Goal: Information Seeking & Learning: Learn about a topic

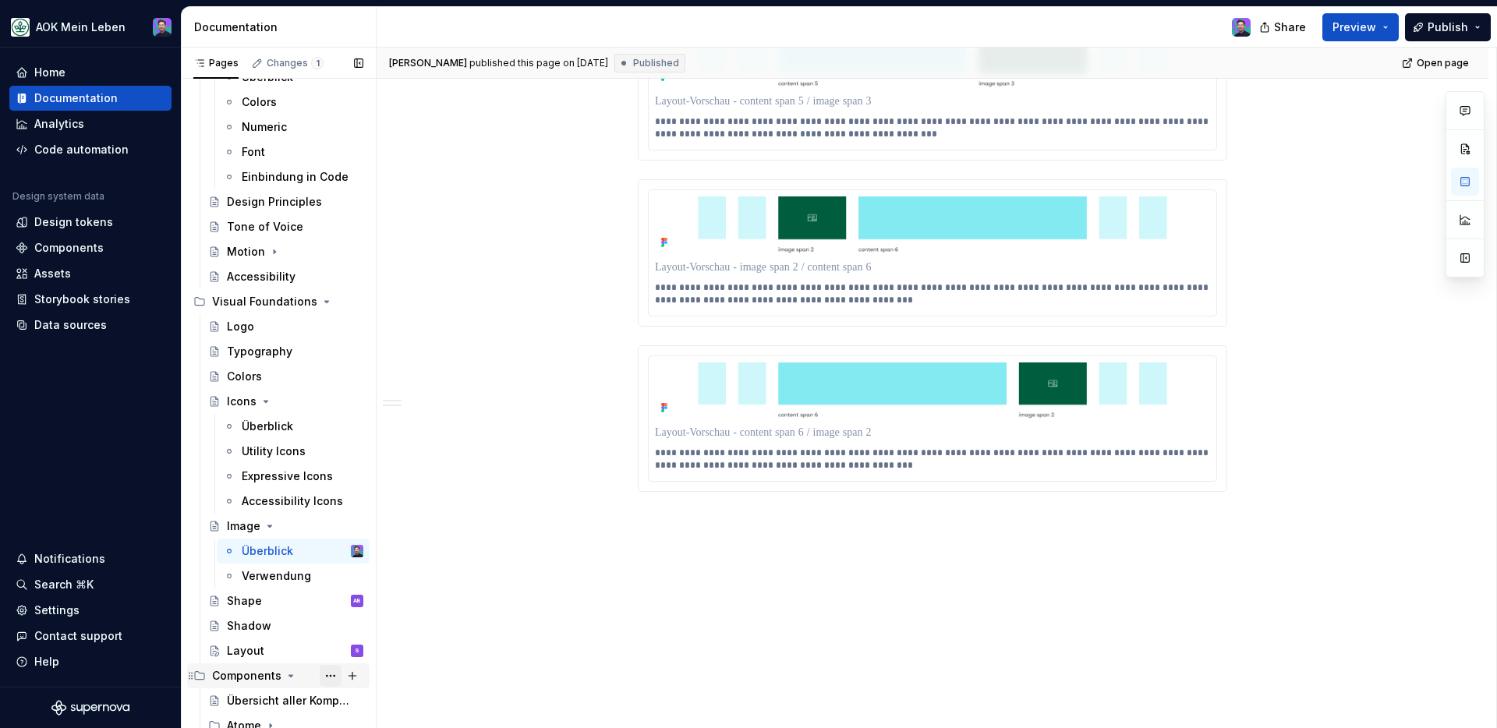
scroll to position [404, 0]
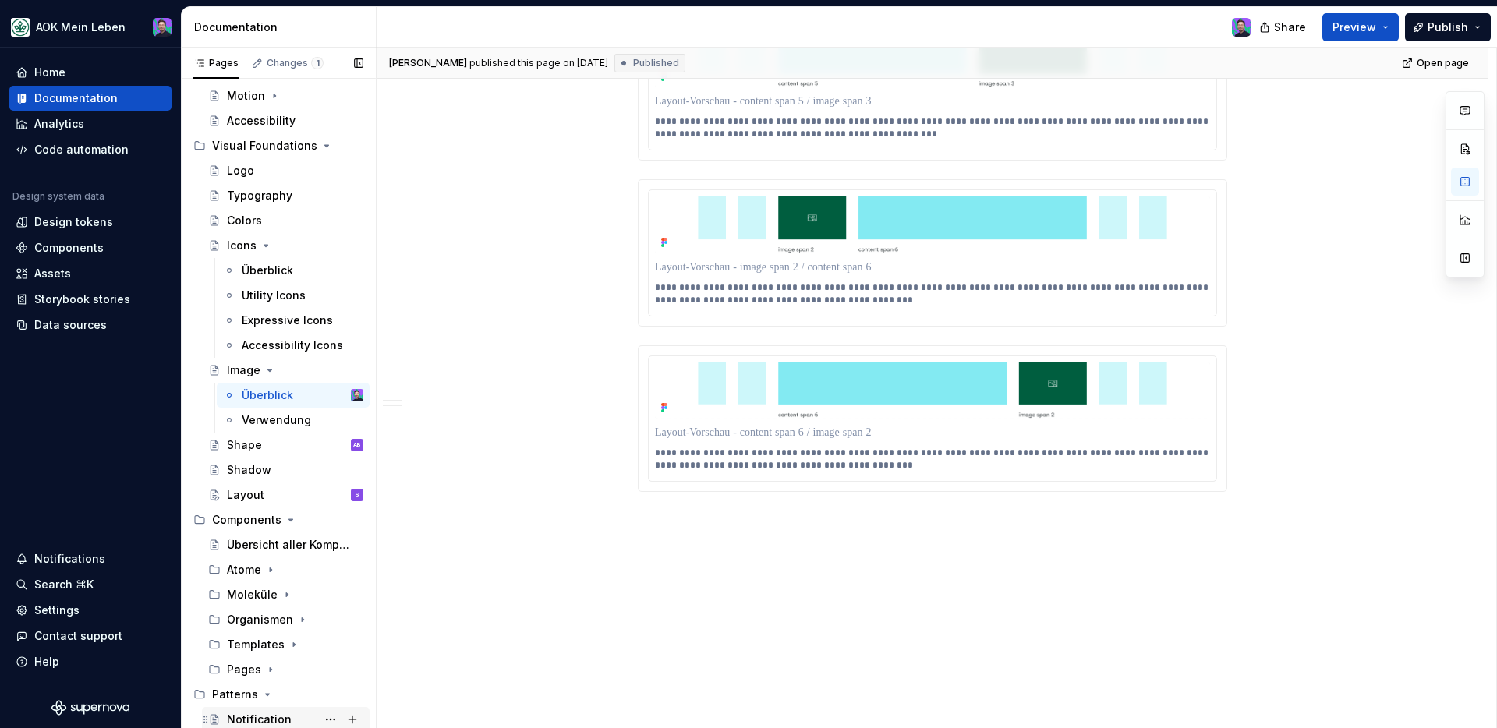
click at [243, 606] on div "Notification" at bounding box center [259, 720] width 65 height 16
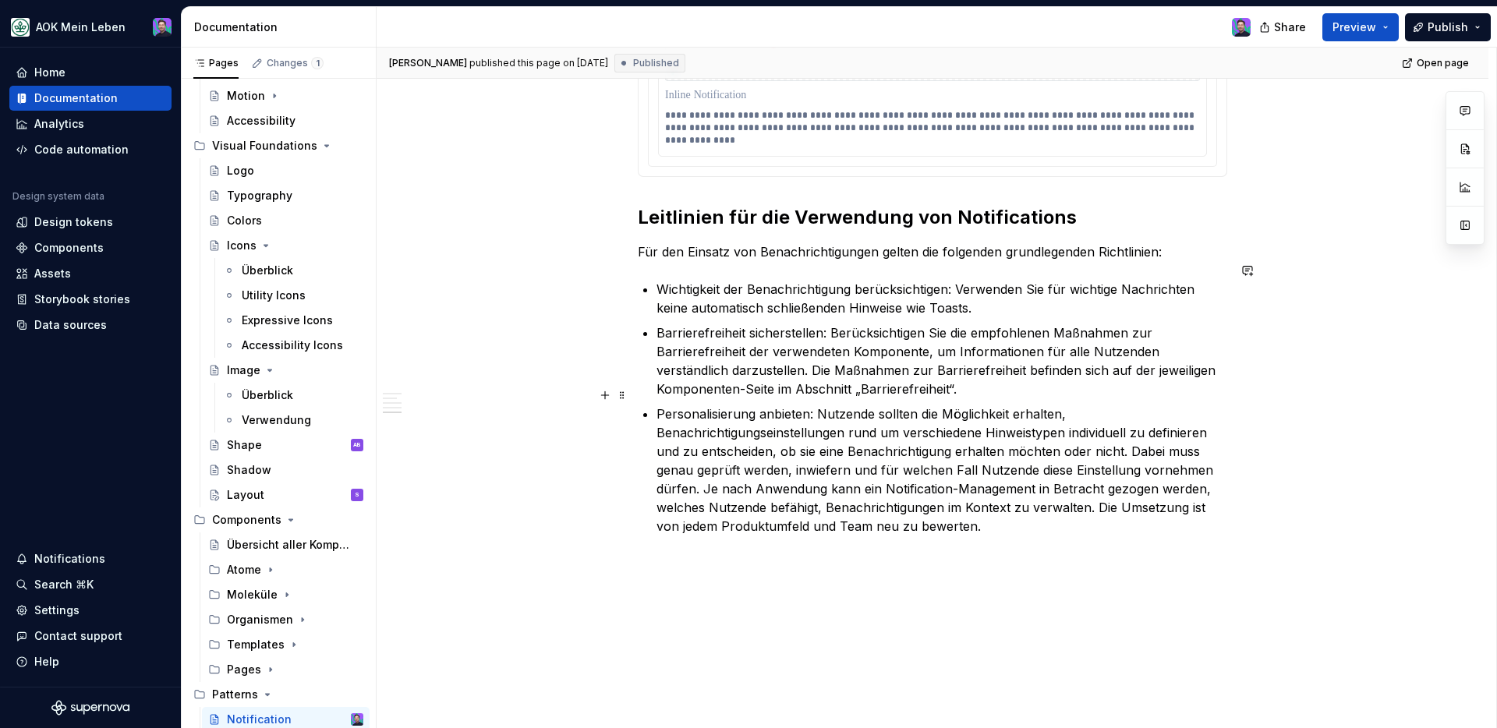
scroll to position [1808, 0]
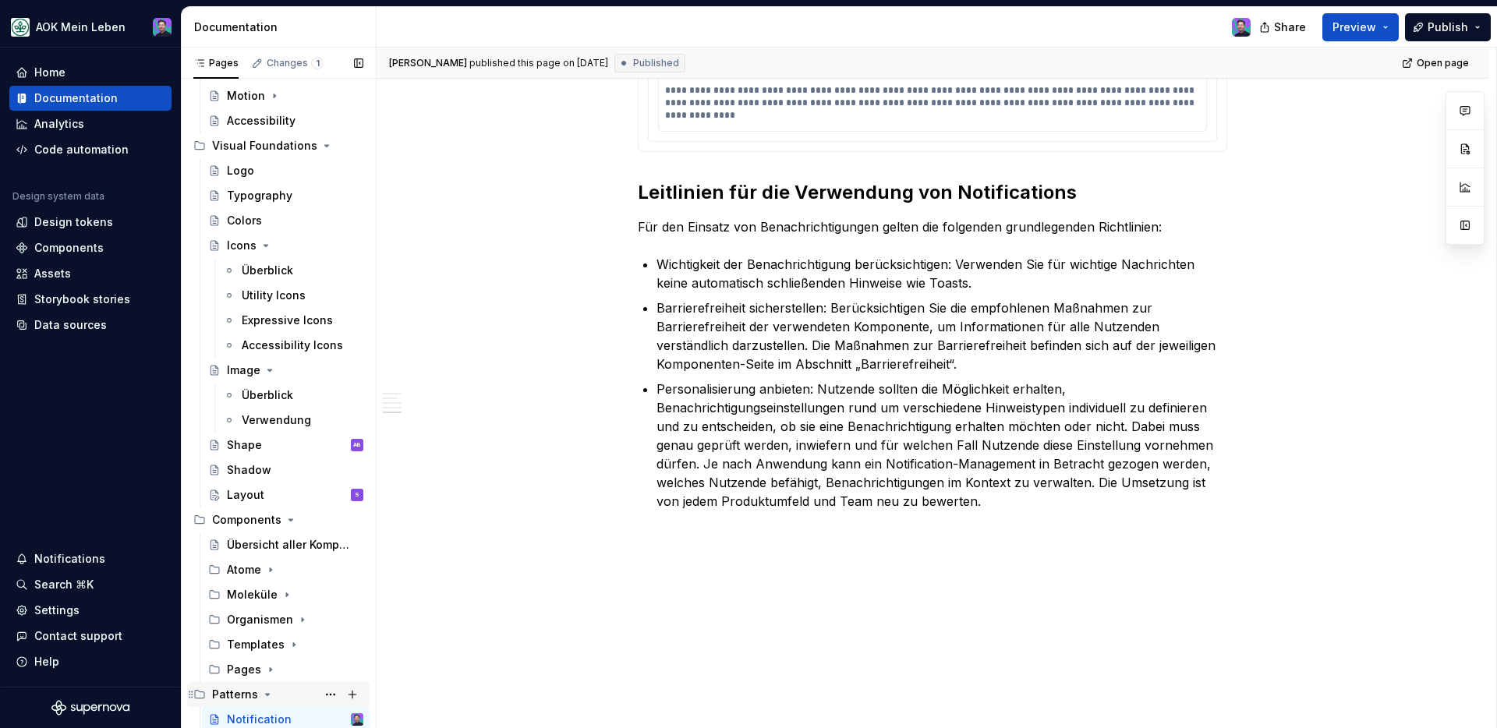
click at [254, 606] on div "Patterns" at bounding box center [235, 695] width 46 height 16
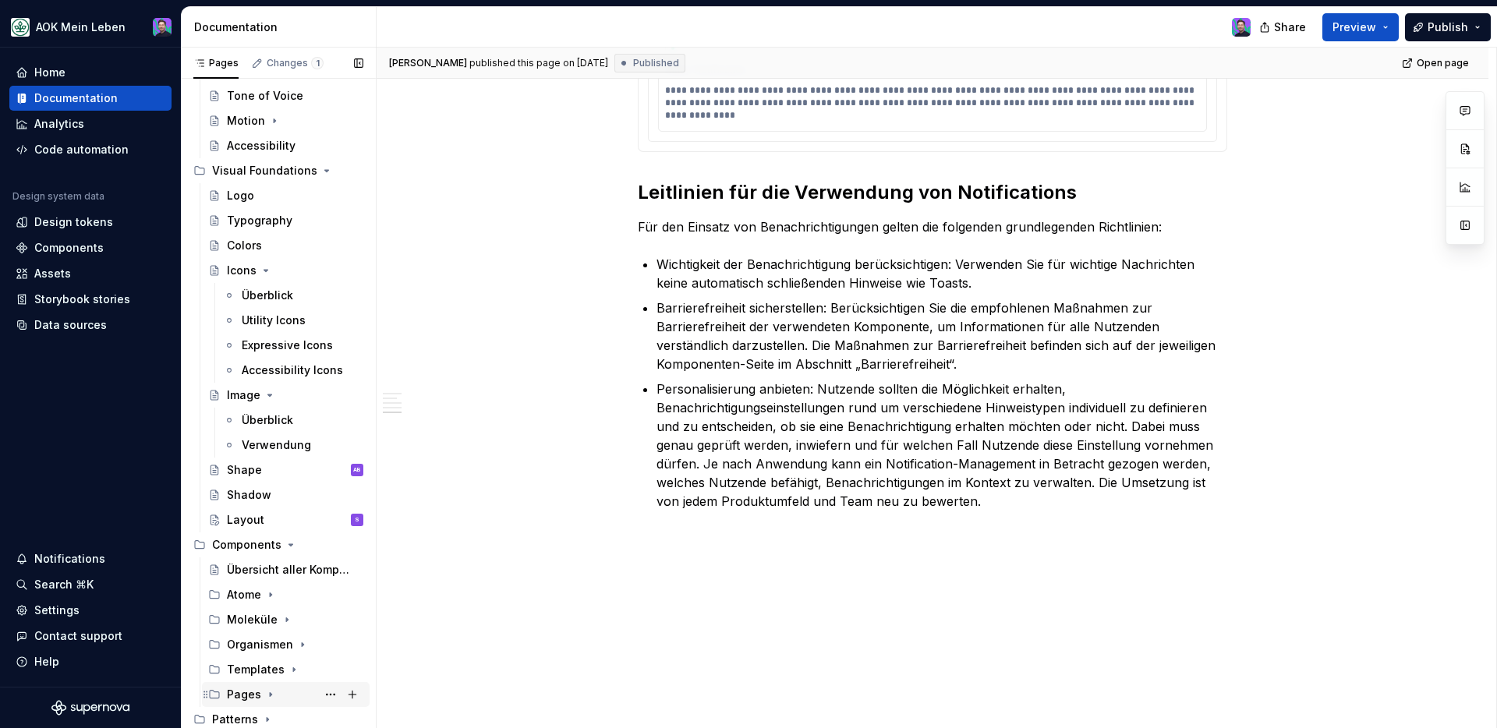
click at [256, 606] on div "Pages" at bounding box center [244, 695] width 34 height 16
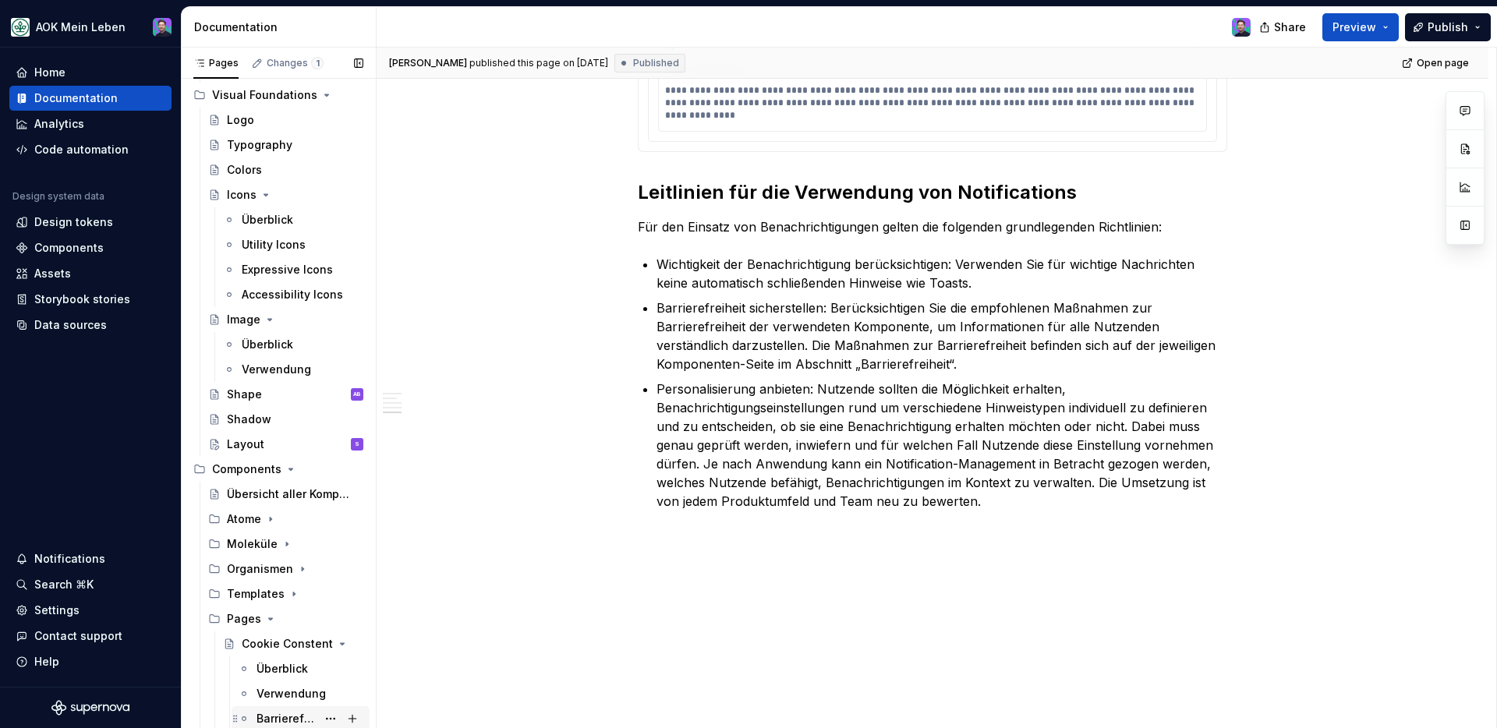
scroll to position [479, 0]
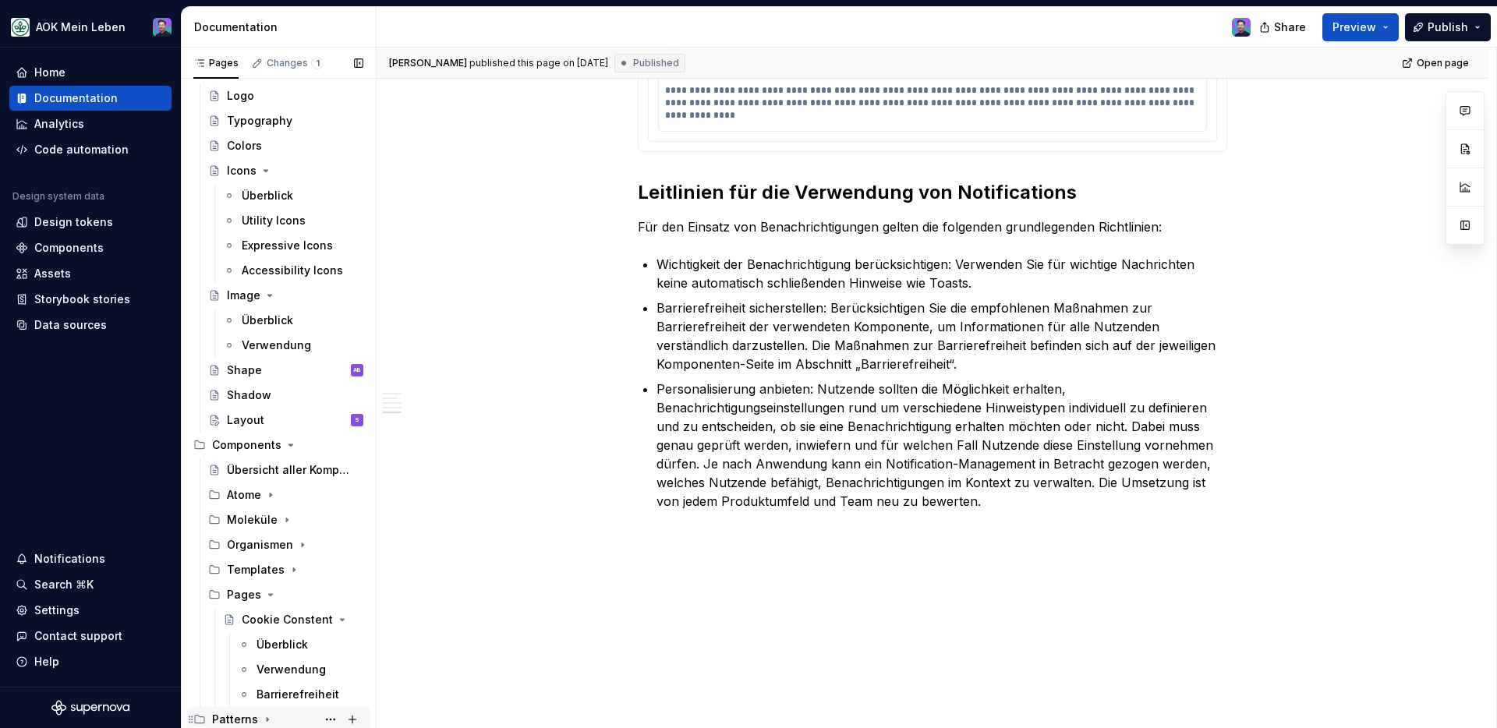
click at [267, 606] on icon "Page tree" at bounding box center [267, 719] width 12 height 12
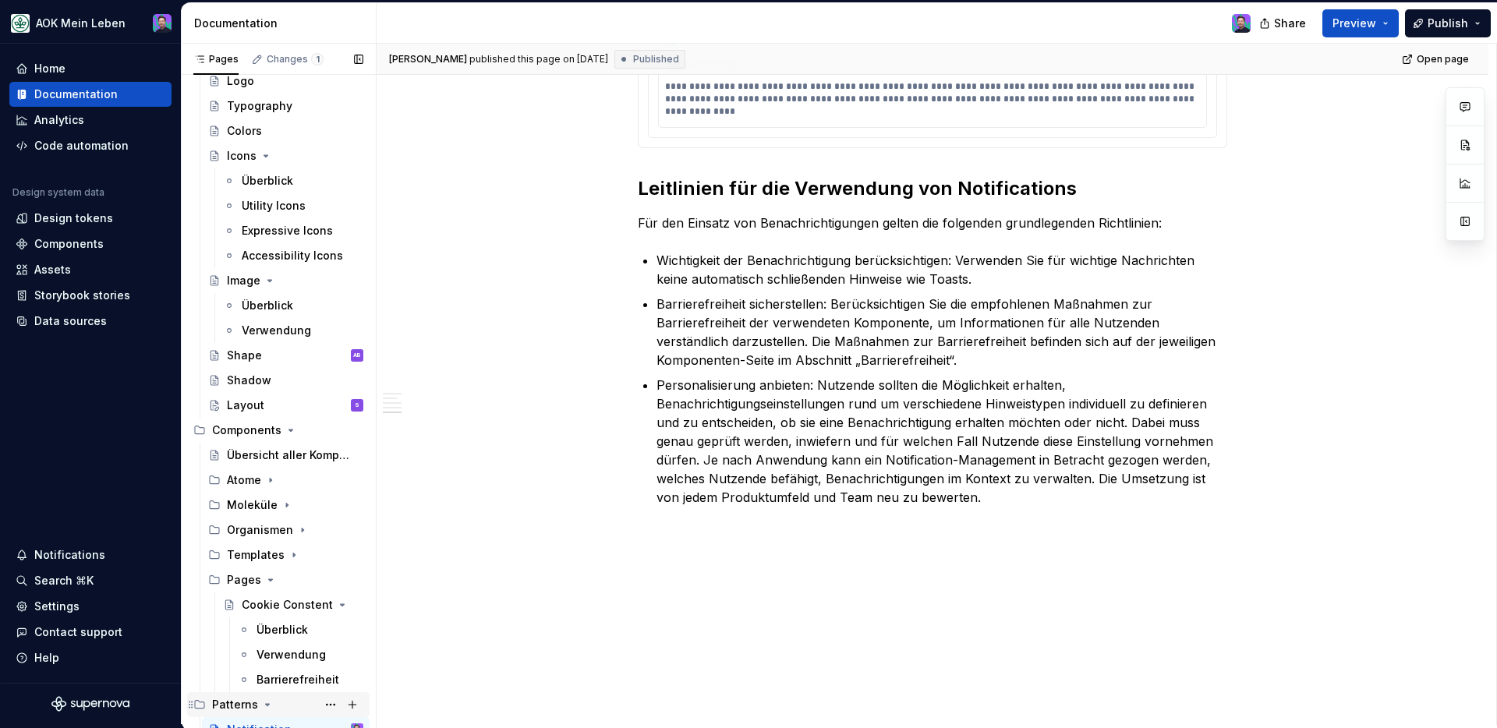
scroll to position [504, 0]
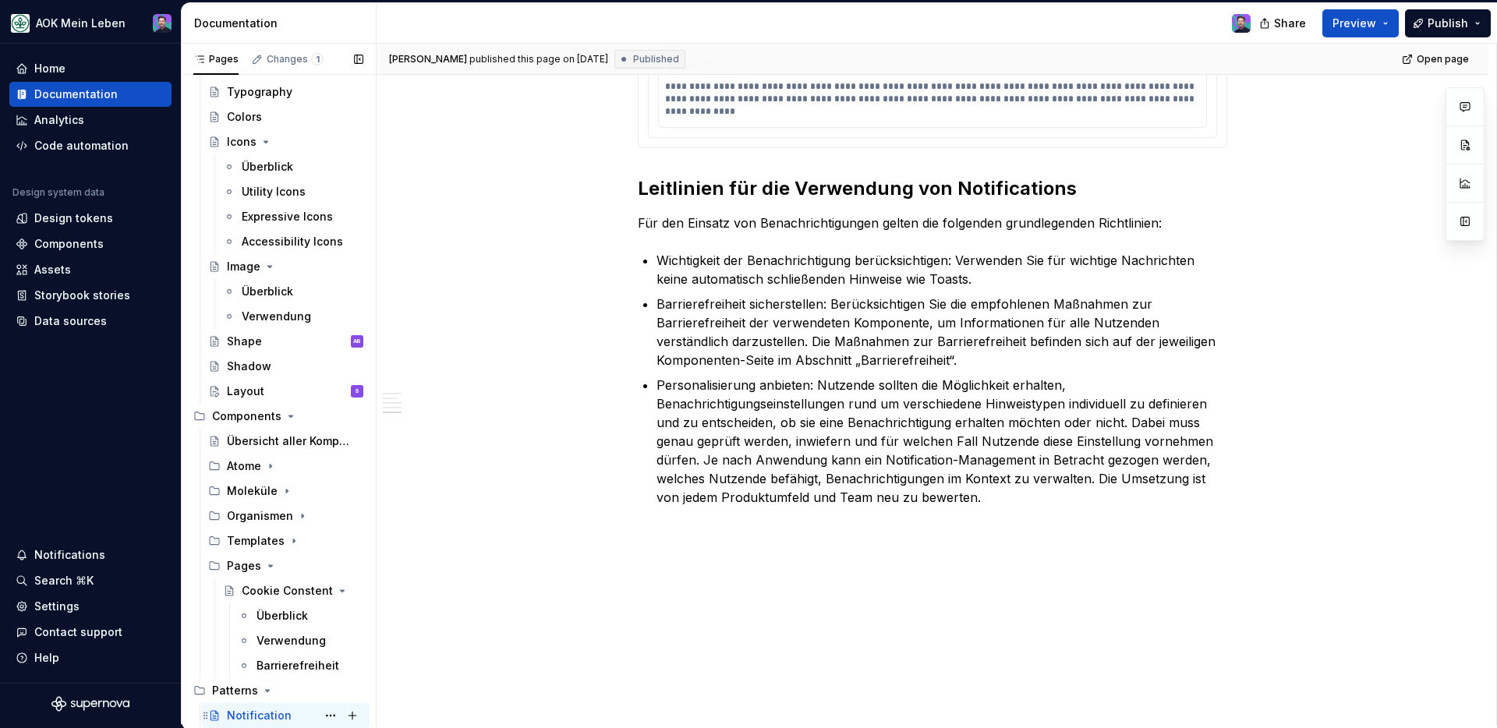
click at [283, 606] on div "Notification" at bounding box center [259, 716] width 65 height 16
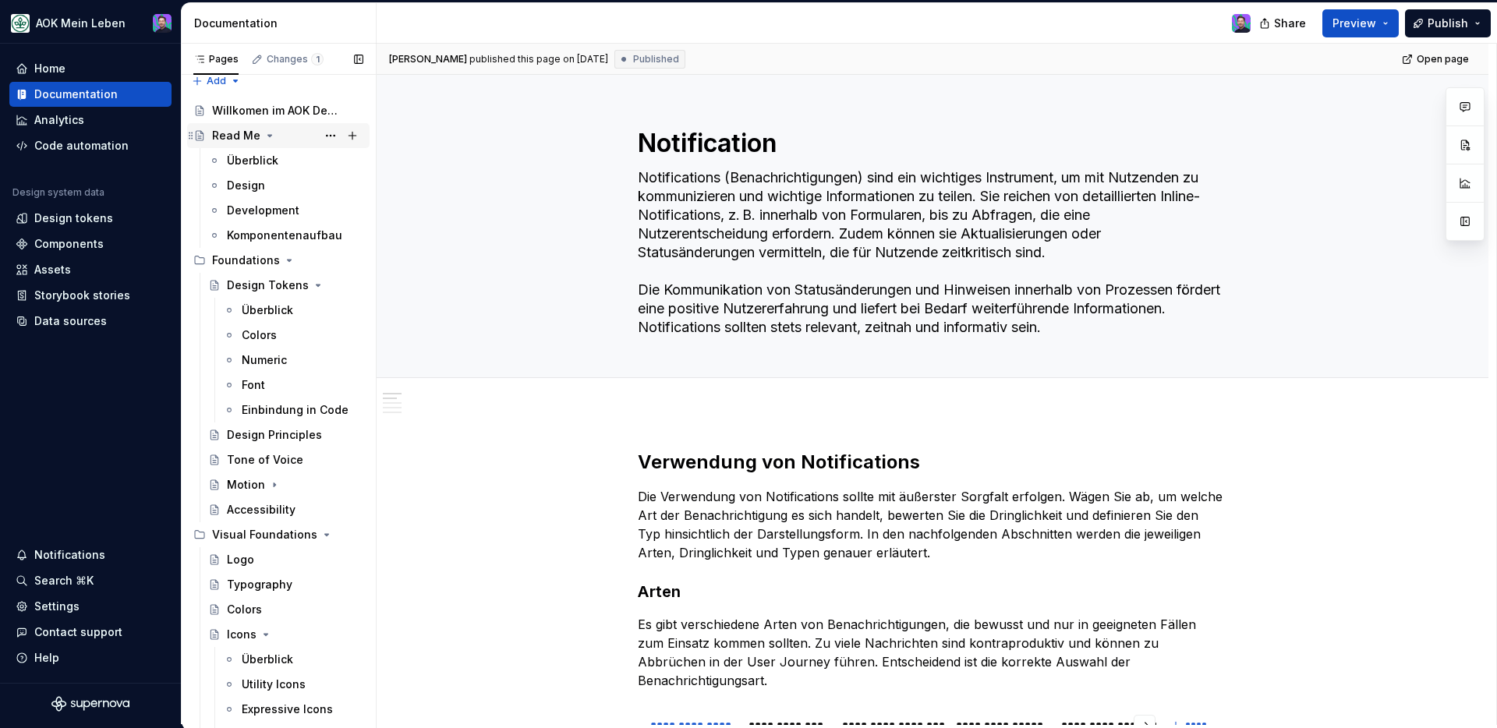
scroll to position [0, 0]
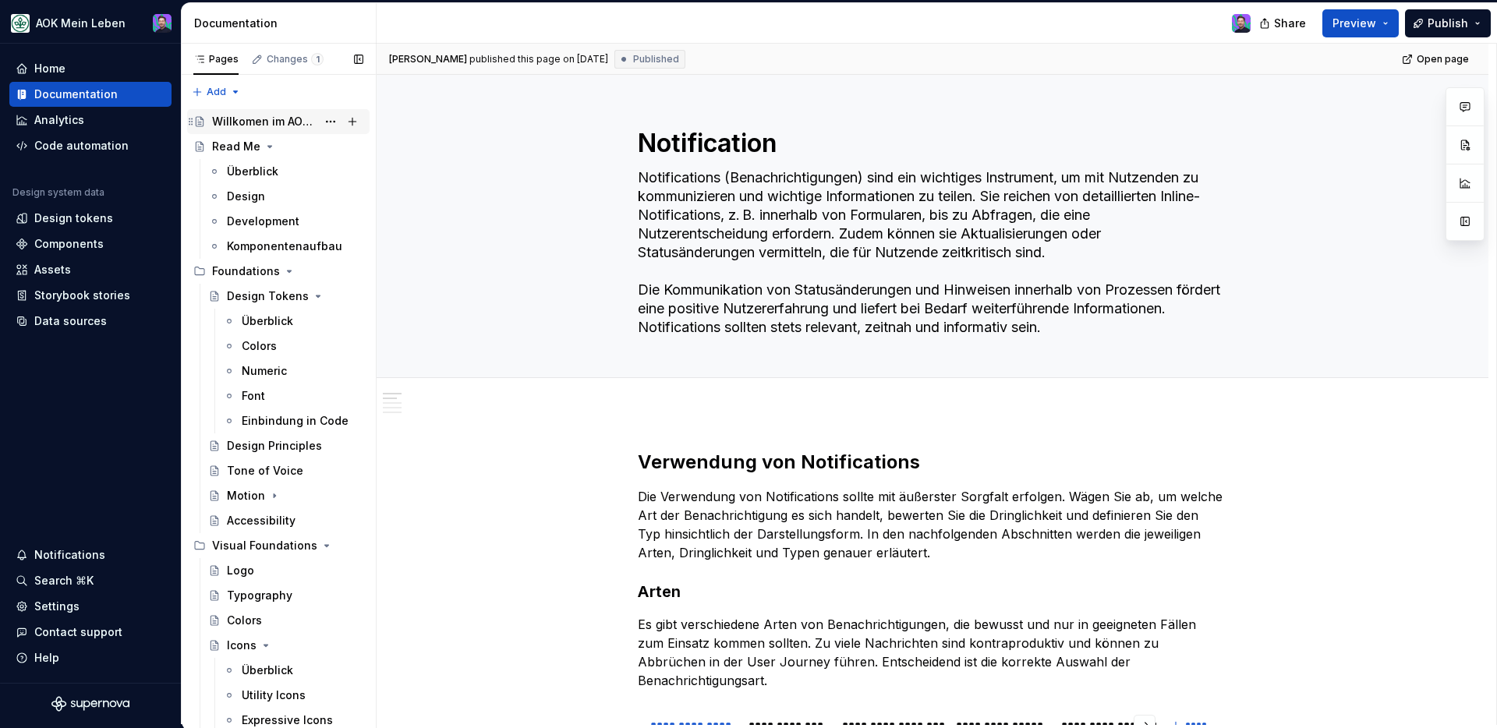
click at [259, 125] on div "Willkomen im AOK Designsystem!" at bounding box center [264, 122] width 104 height 16
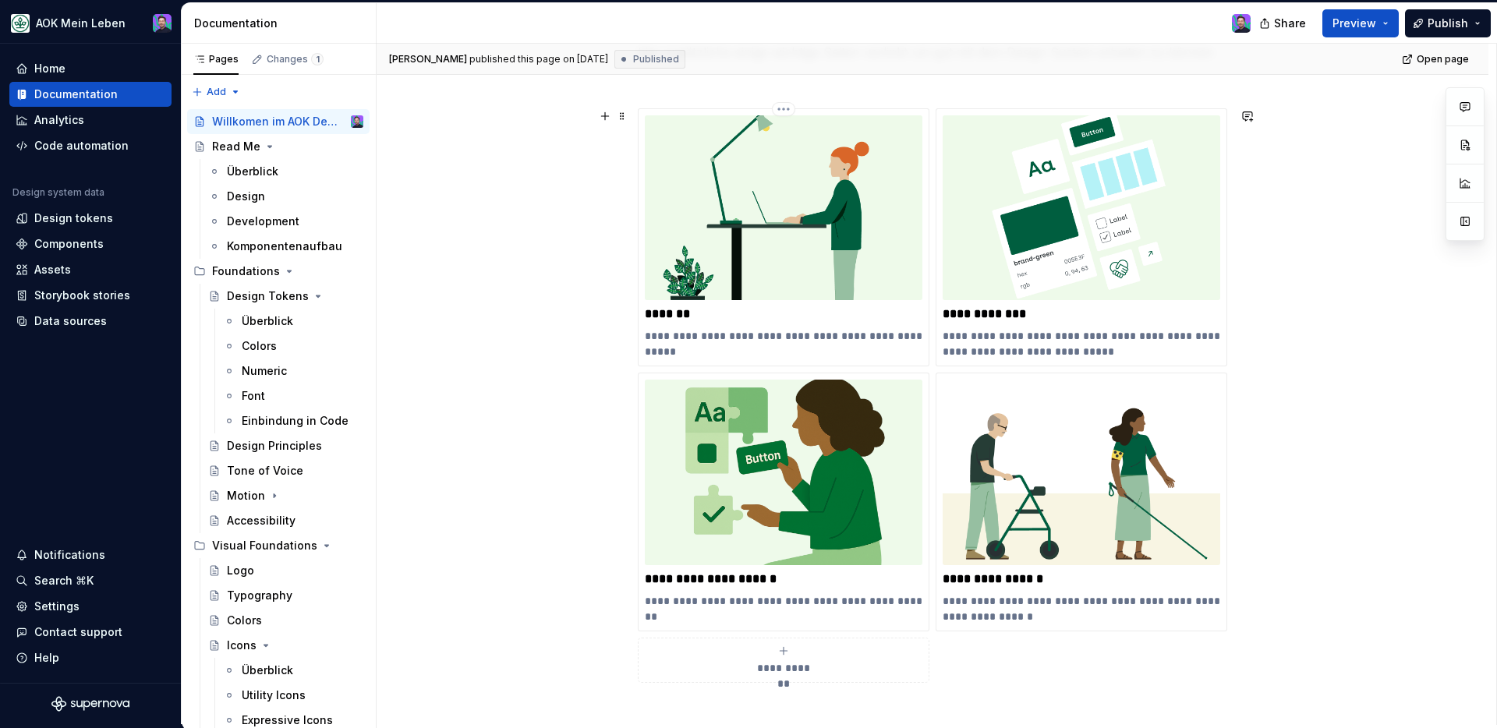
scroll to position [597, 0]
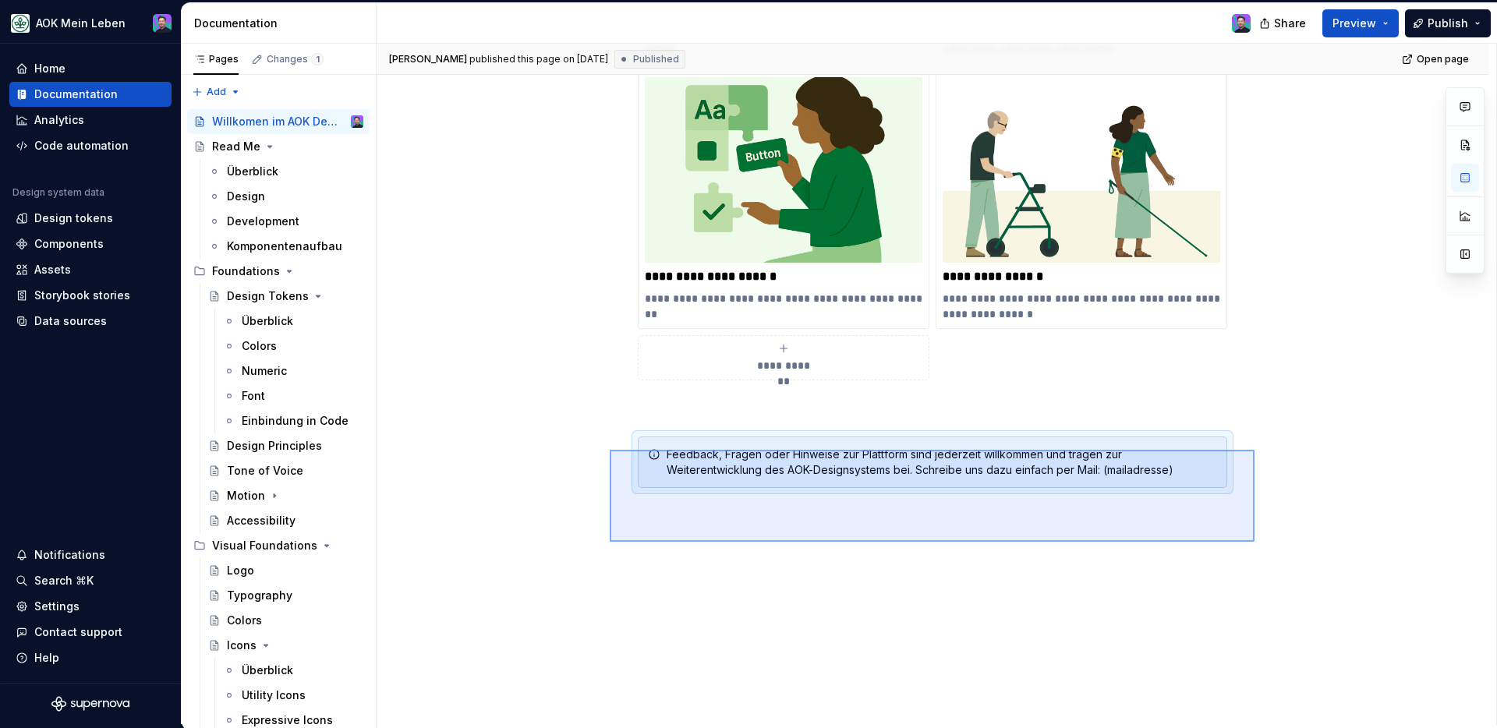
drag, startPoint x: 1250, startPoint y: 538, endPoint x: 605, endPoint y: 444, distance: 652.3
click at [605, 444] on div "**********" at bounding box center [936, 384] width 1119 height 681
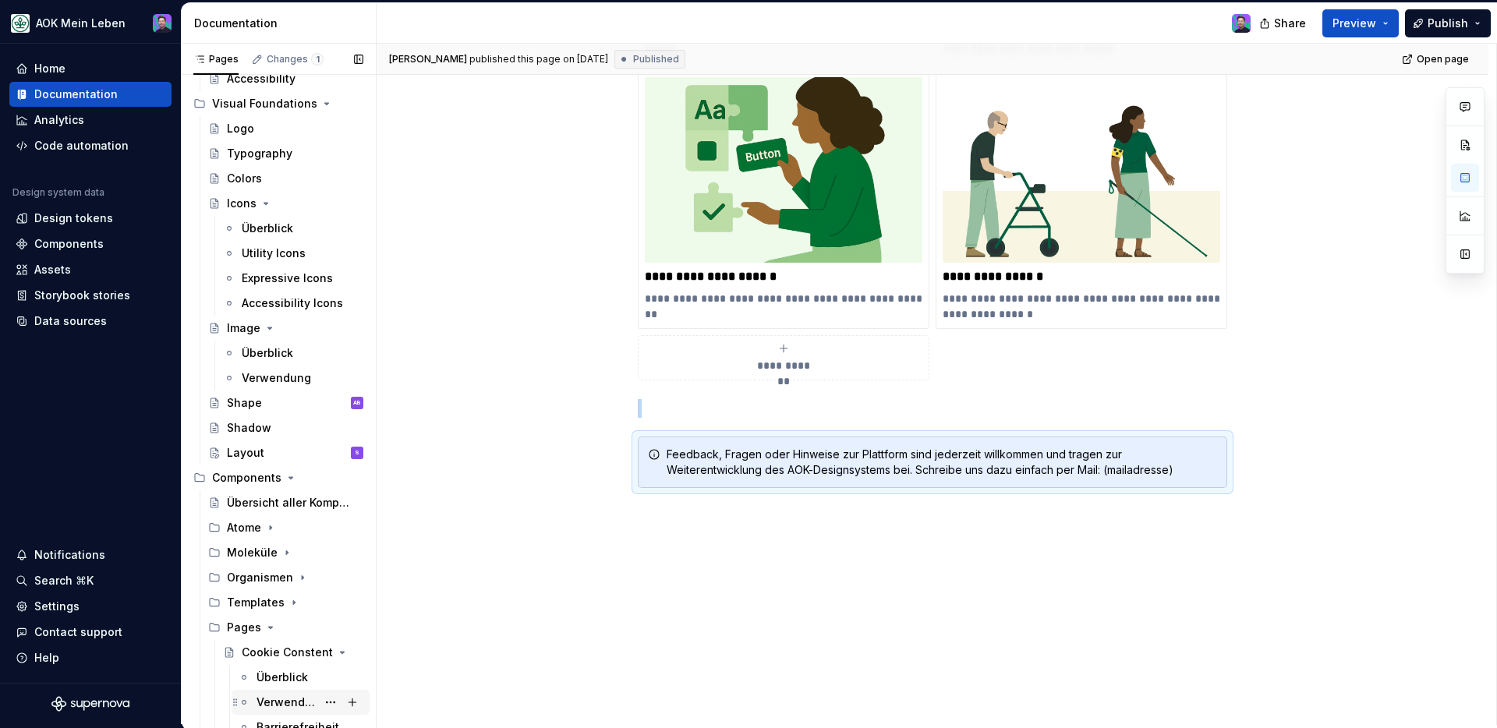
scroll to position [504, 0]
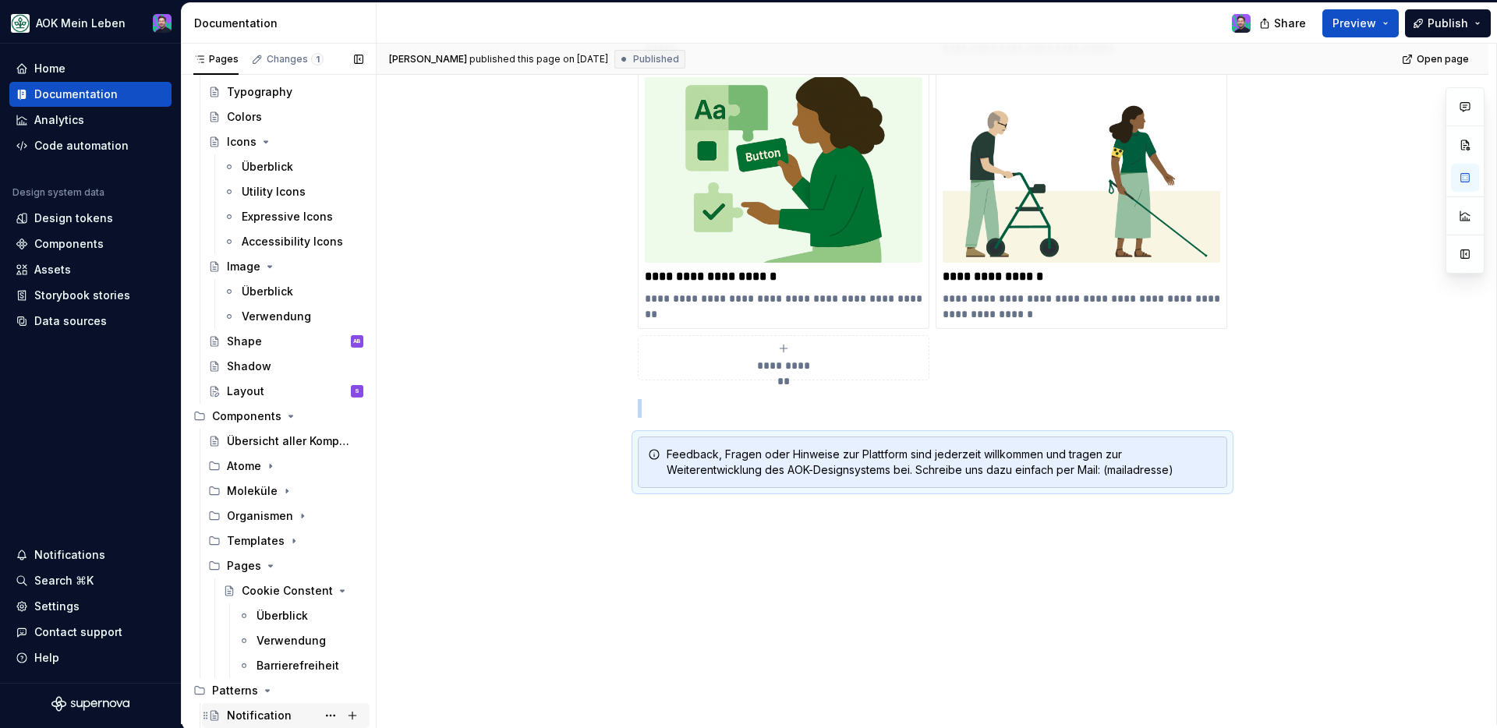
click at [281, 606] on div "Notification" at bounding box center [259, 716] width 65 height 16
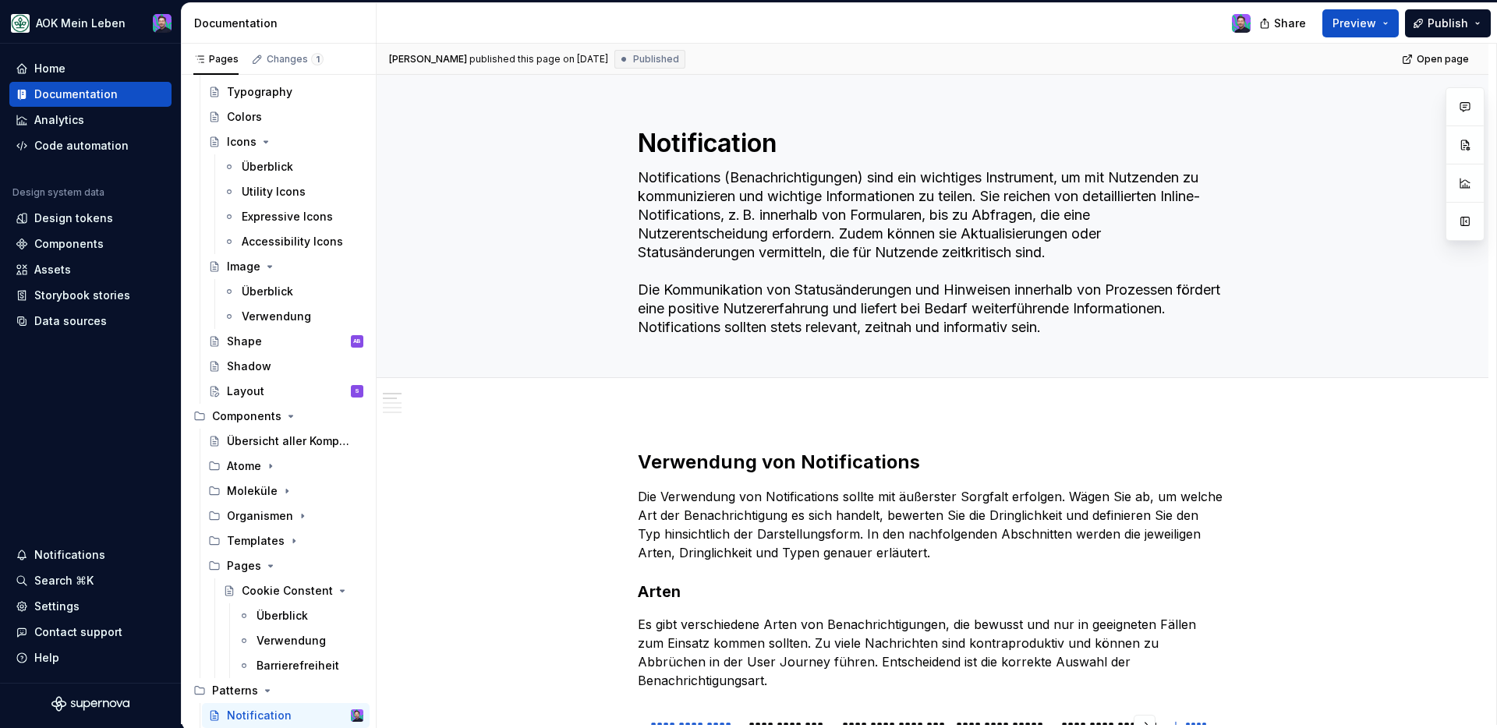
scroll to position [19, 0]
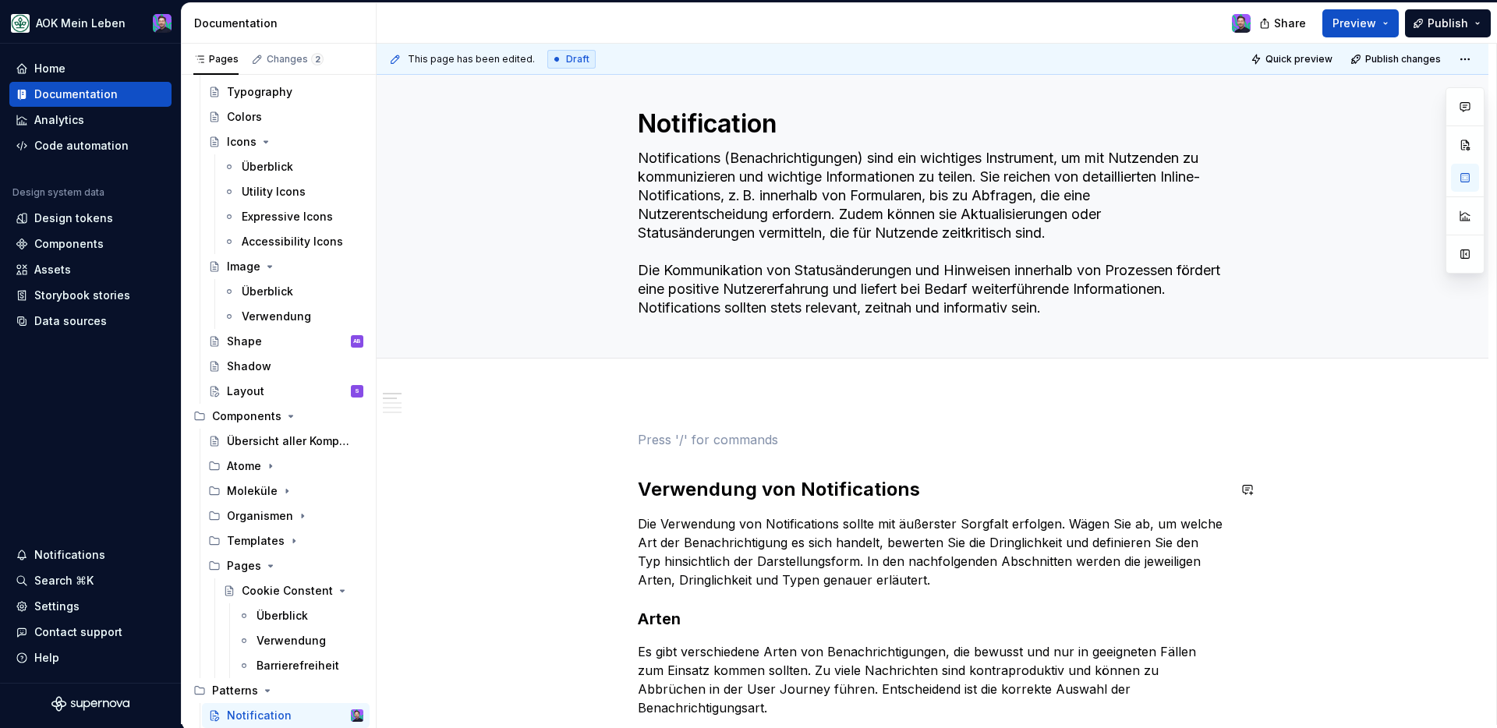
scroll to position [52, 0]
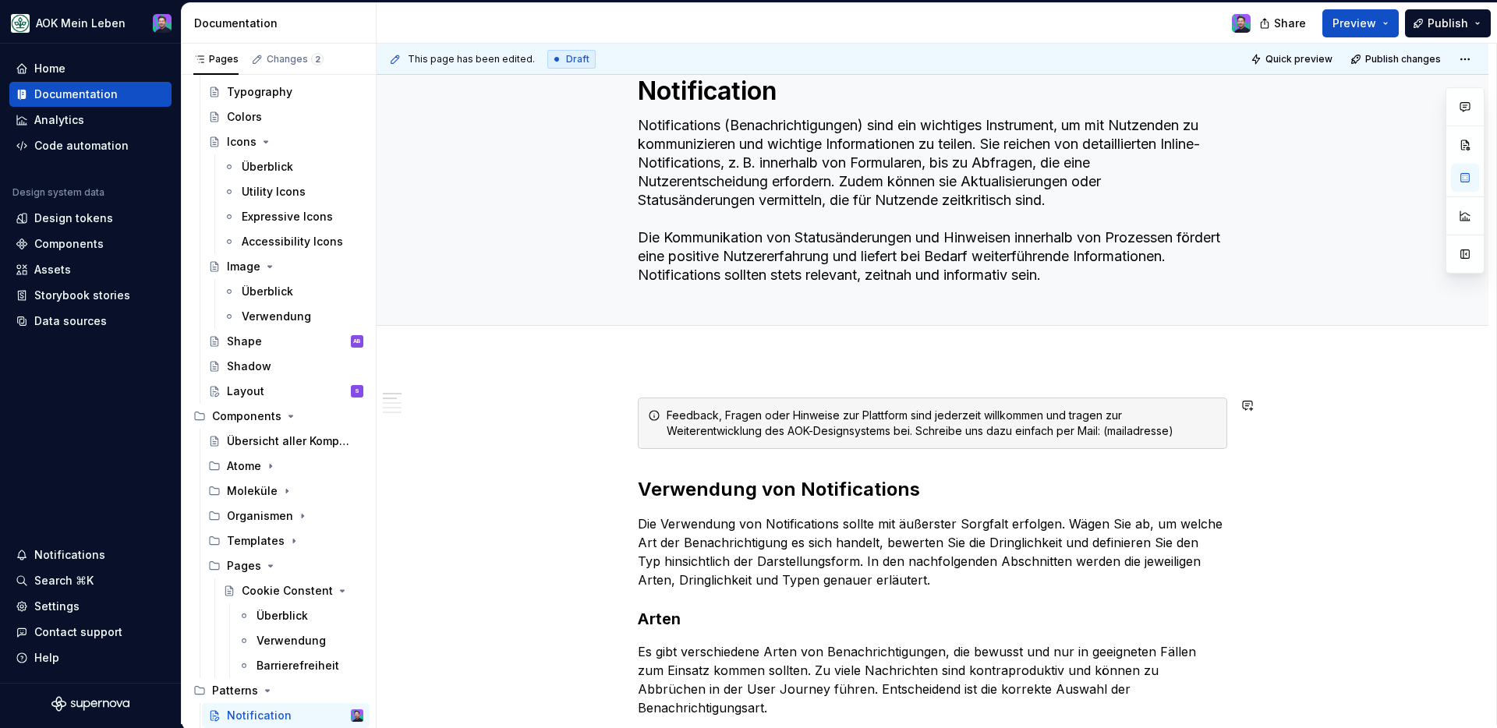
click at [1015, 420] on div "Feedback, Fragen oder Hinweise zur Plattform sind jederzeit willkommen und trag…" at bounding box center [942, 423] width 550 height 31
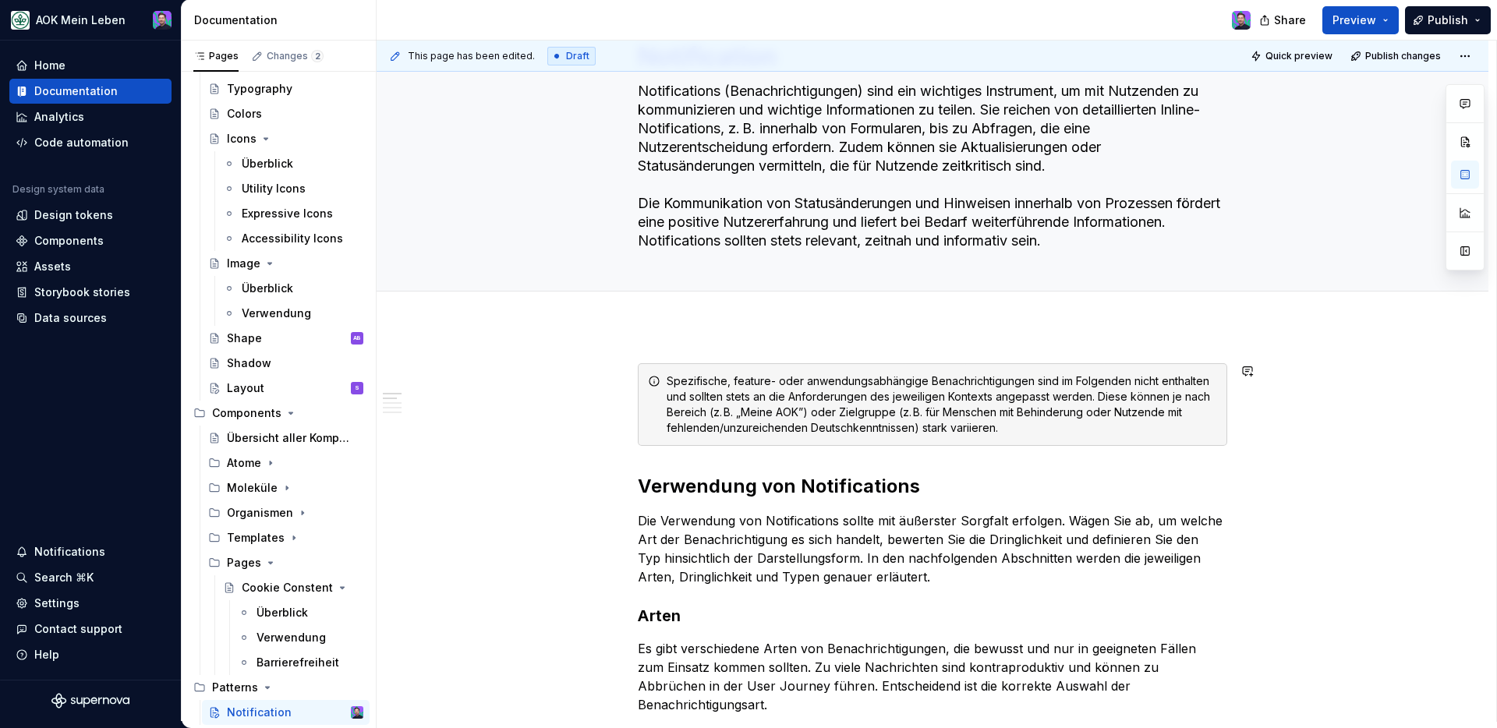
scroll to position [4, 0]
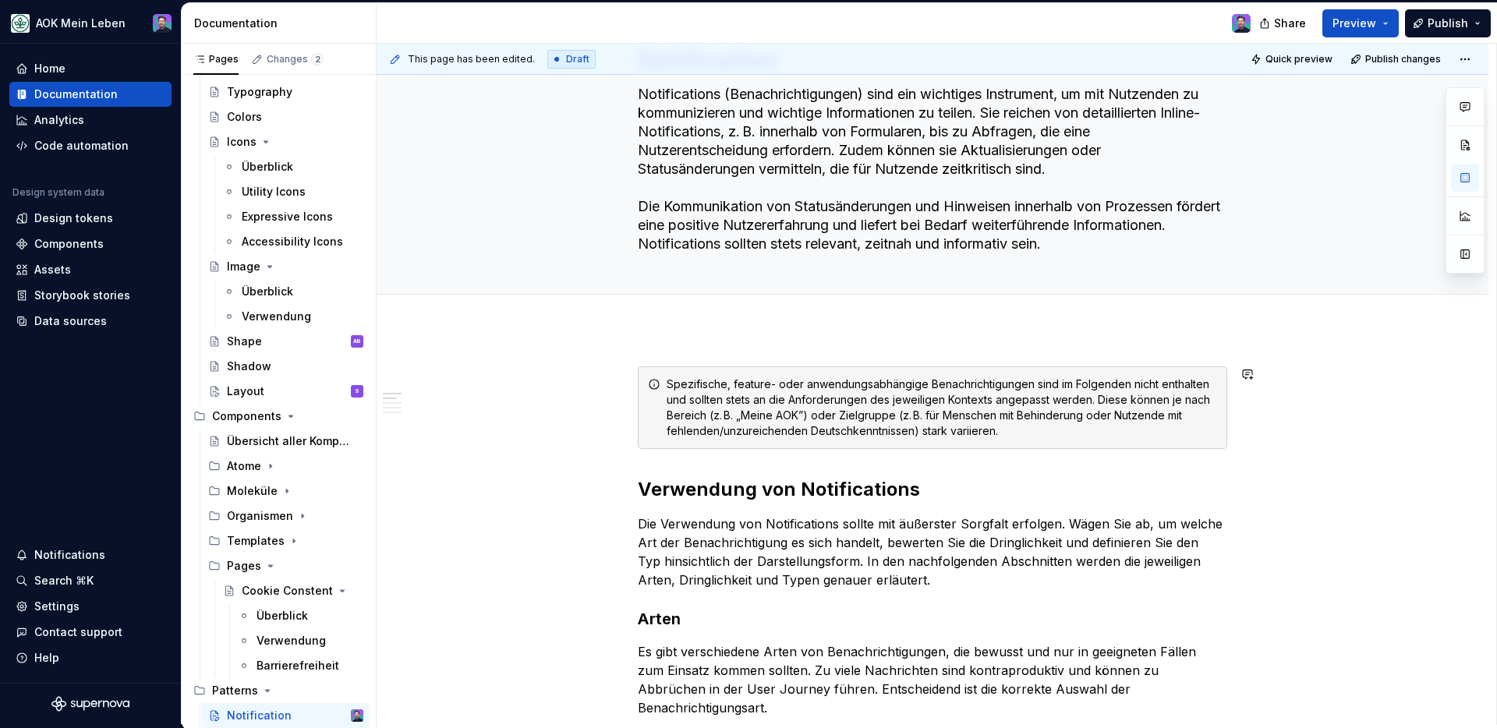
click at [656, 387] on icon at bounding box center [654, 384] width 12 height 12
click at [659, 385] on icon at bounding box center [654, 384] width 12 height 12
click at [654, 381] on icon at bounding box center [654, 384] width 12 height 12
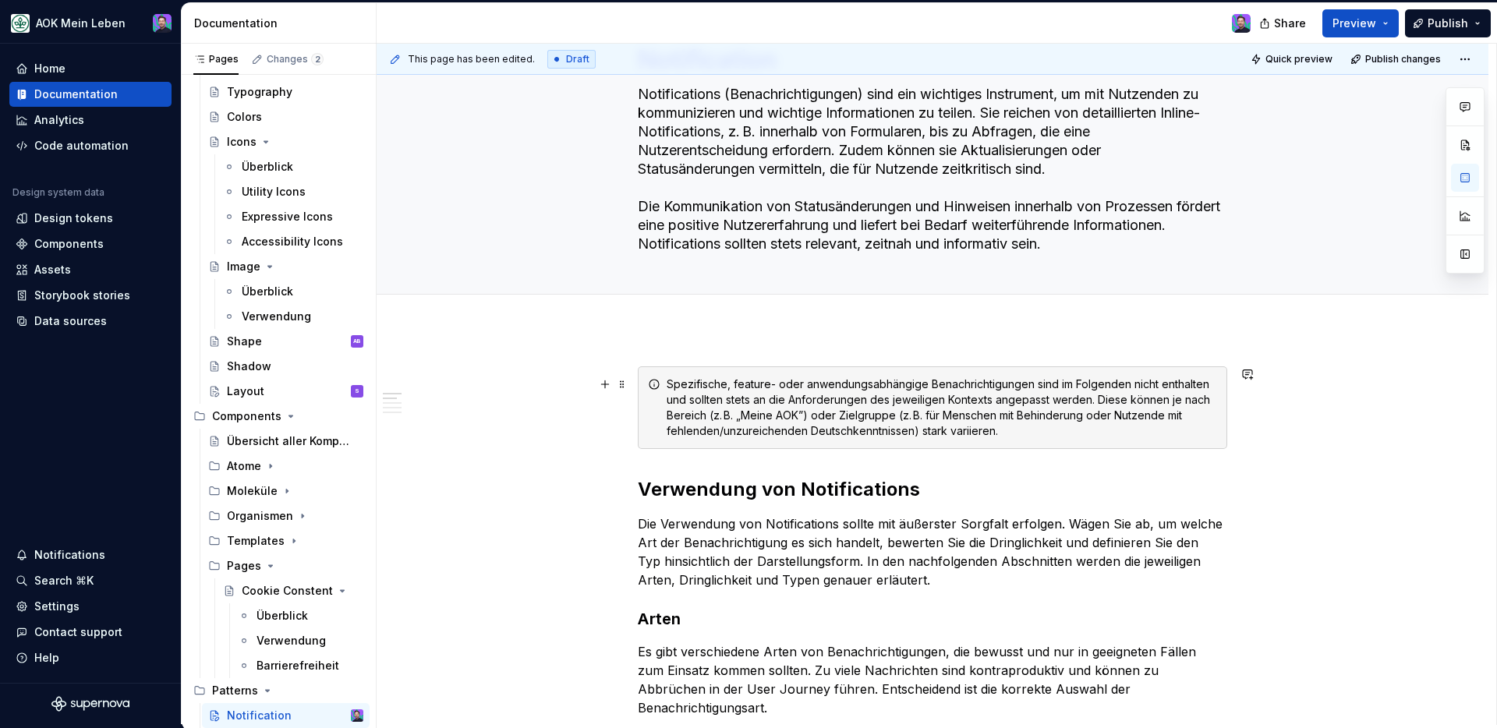
click at [654, 382] on icon at bounding box center [654, 384] width 12 height 12
click at [650, 384] on icon at bounding box center [654, 384] width 12 height 12
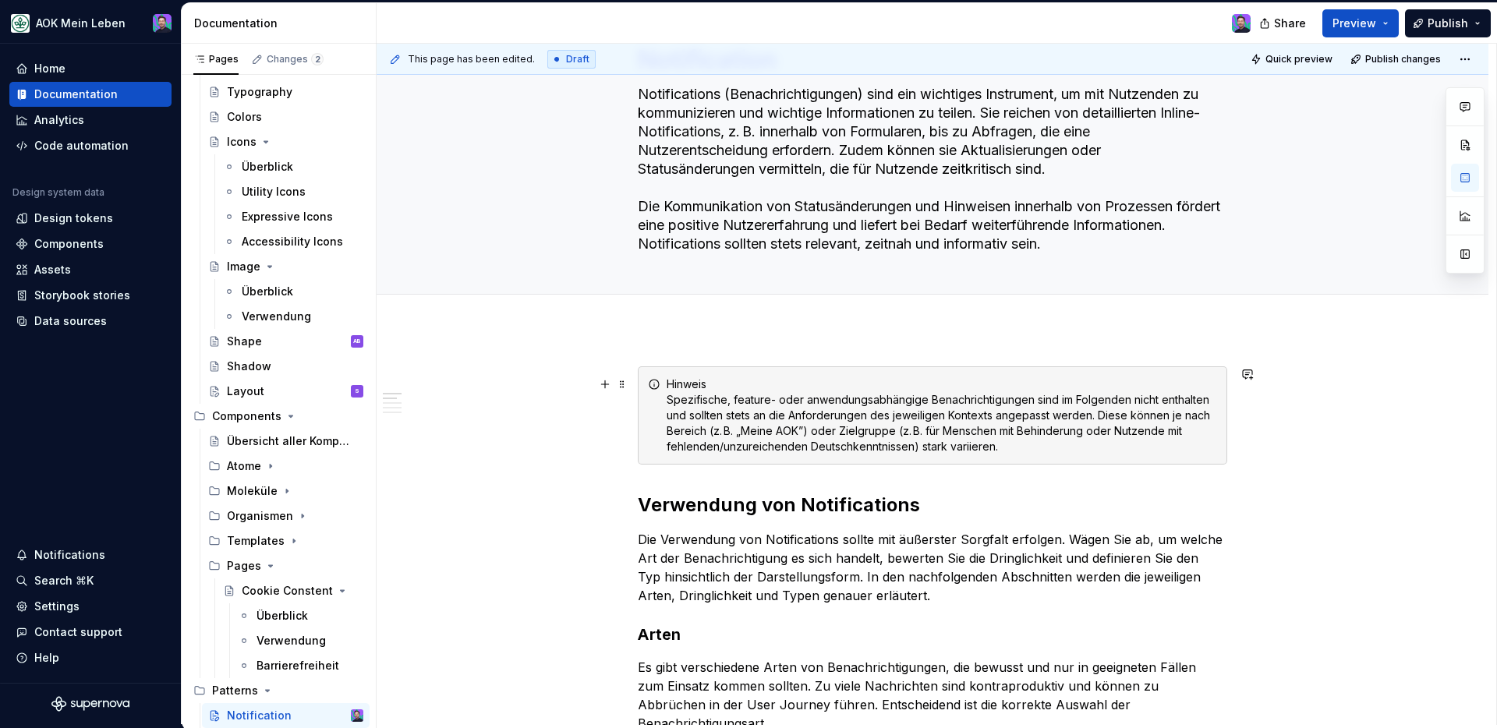
click at [704, 384] on div "Hinweis Spezifische, feature- oder anwendungsabhängige Benachrichtigungen sind …" at bounding box center [942, 416] width 550 height 78
click at [713, 384] on div "Hinweis Spezifische, feature- oder anwendungsabhängige Benachrichtigungen sind …" at bounding box center [942, 416] width 550 height 78
drag, startPoint x: 714, startPoint y: 382, endPoint x: 665, endPoint y: 382, distance: 49.1
click at [665, 382] on div "Hinweis Spezifische, feature- oder anwendungsabhängige Benachrichtigungen sind …" at bounding box center [932, 415] width 589 height 98
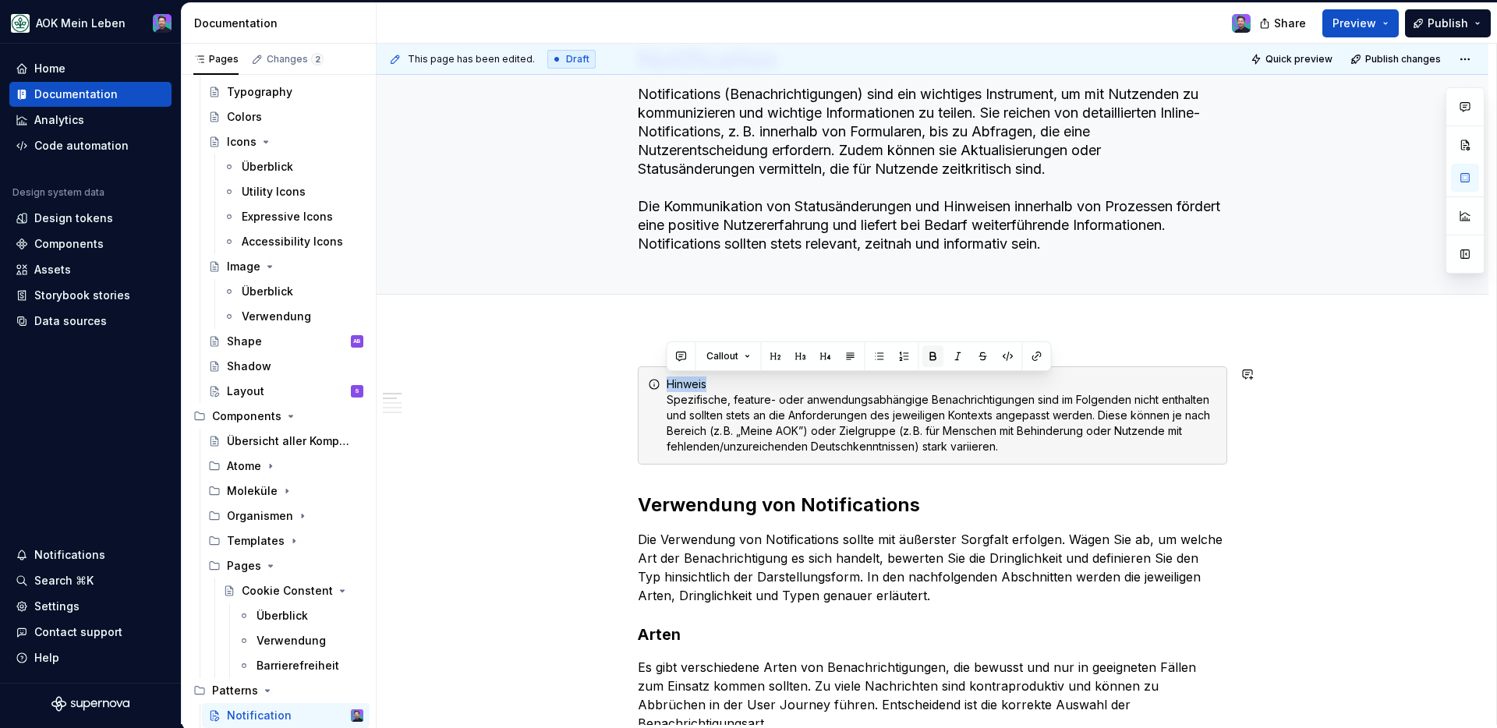
click at [926, 351] on button "button" at bounding box center [933, 356] width 22 height 22
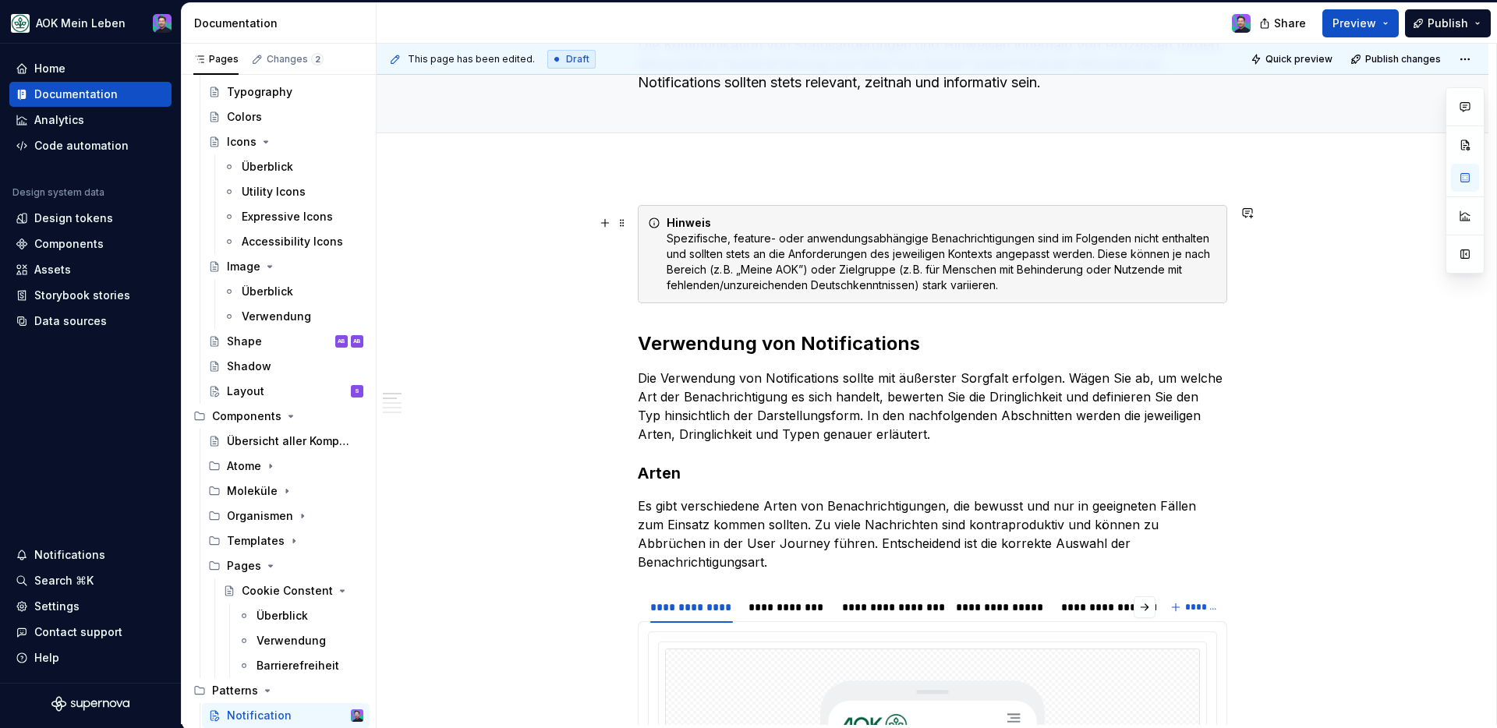
scroll to position [254, 0]
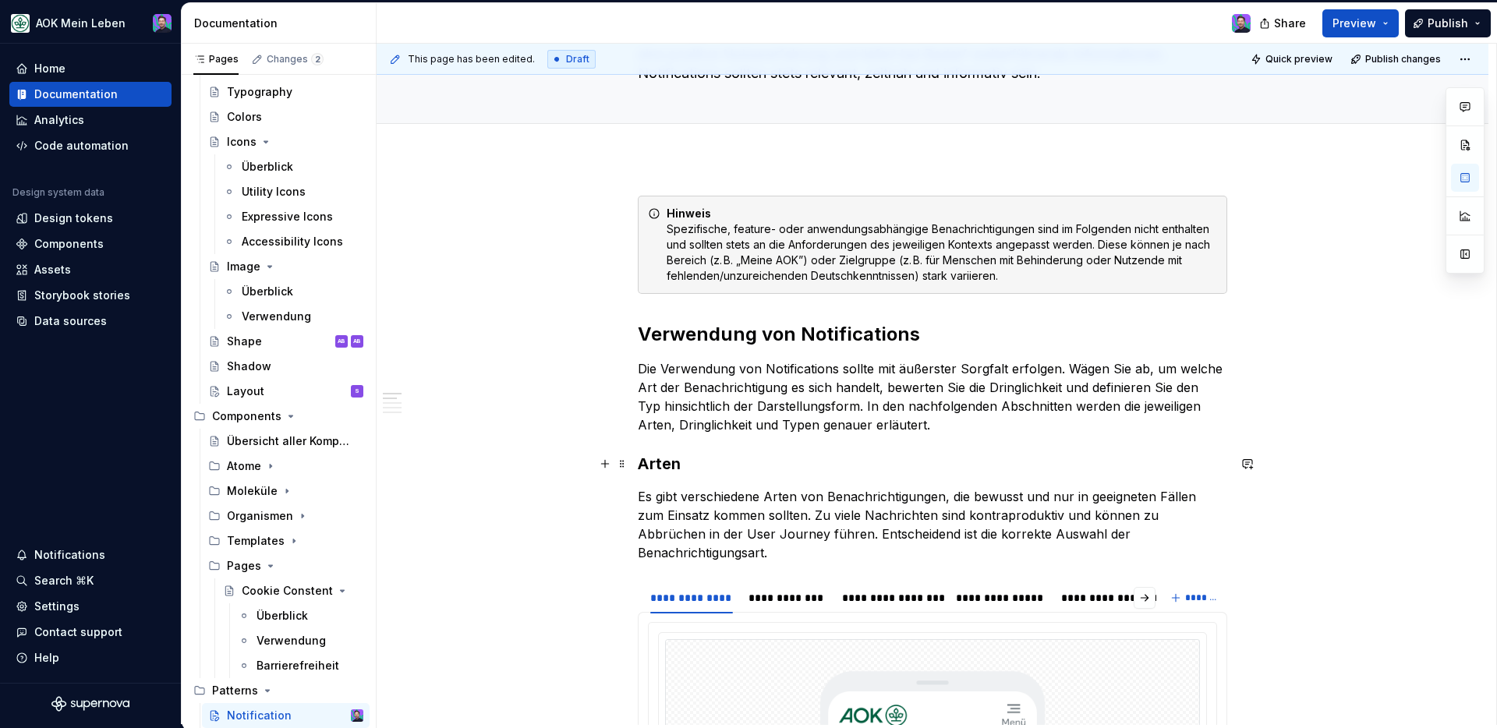
click at [668, 468] on h3 "Arten" at bounding box center [932, 464] width 589 height 22
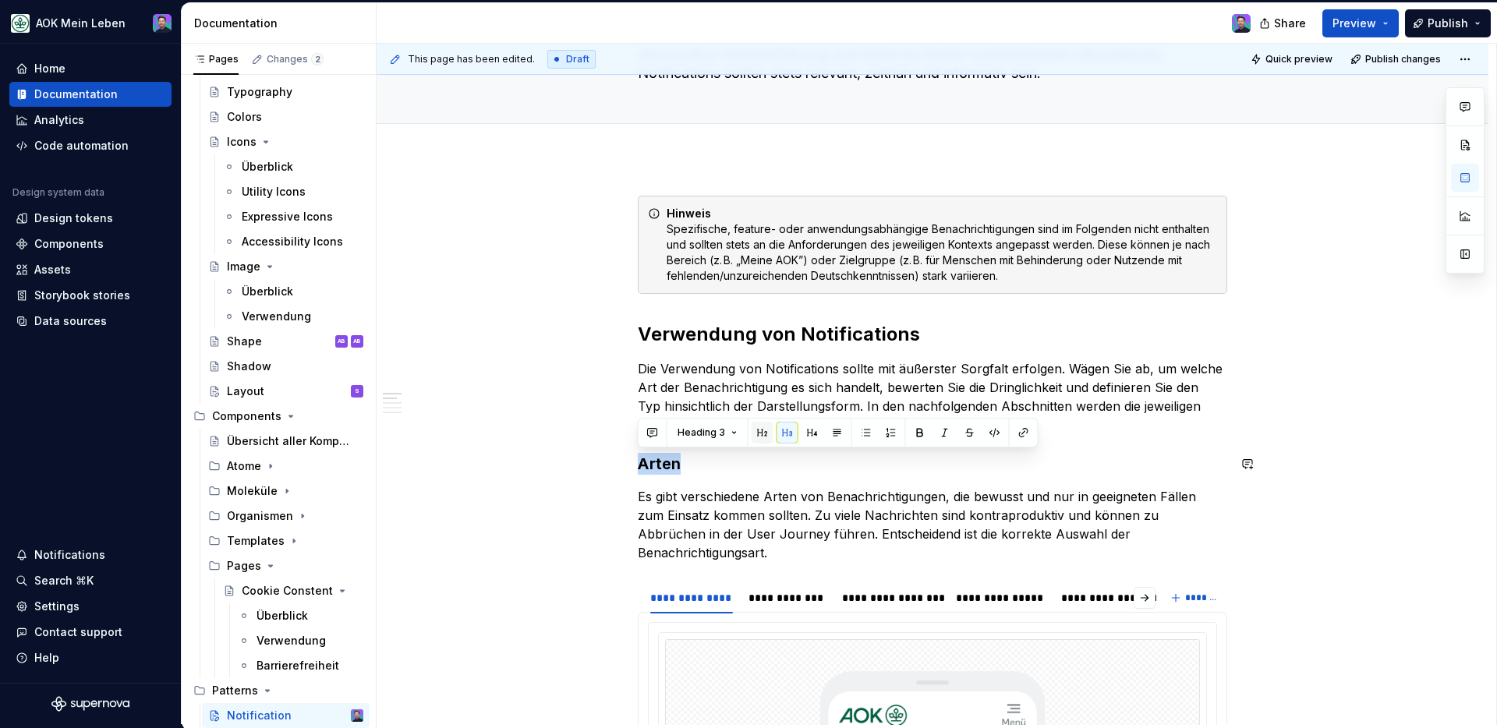
click at [764, 434] on button "button" at bounding box center [762, 433] width 22 height 22
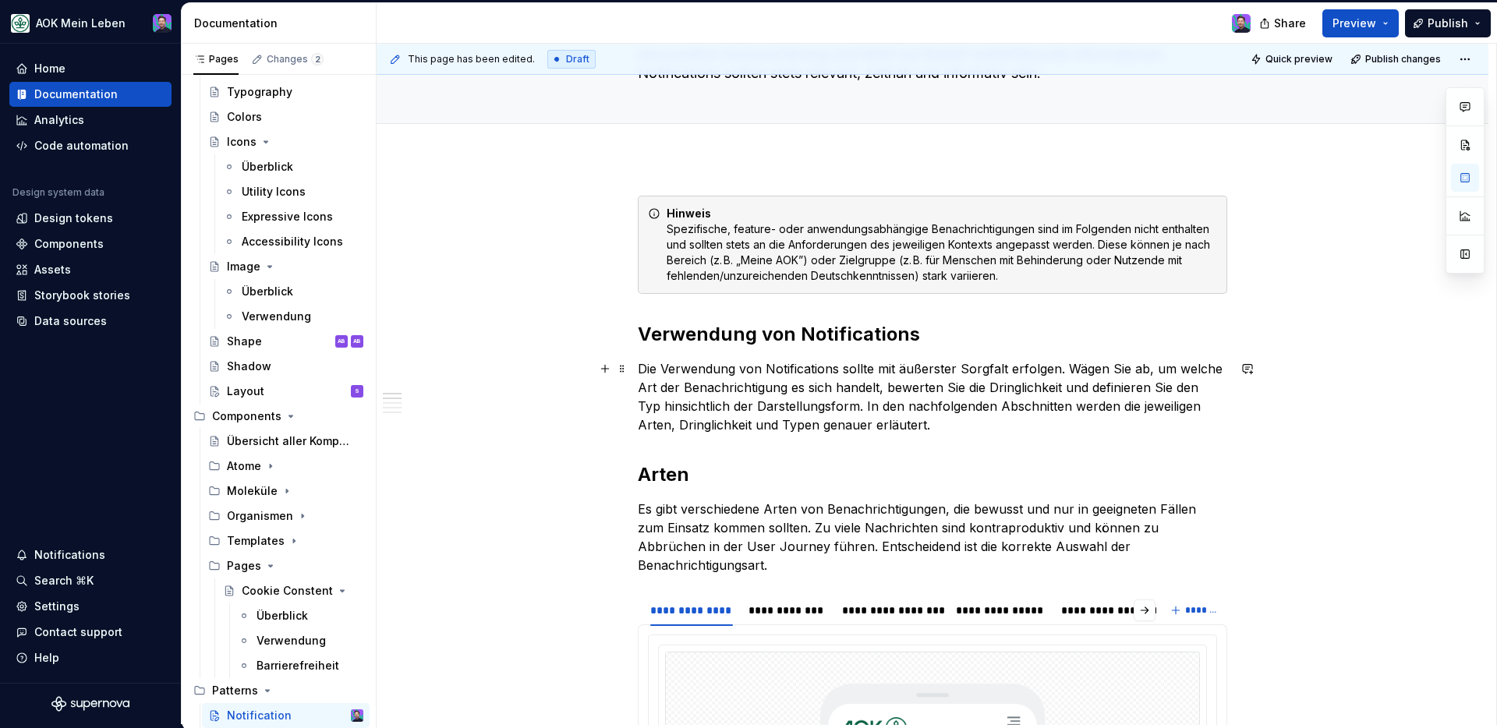
click at [918, 426] on p "Die Verwendung von Notifications sollte mit äußerster Sorgfalt erfolgen. Wägen …" at bounding box center [932, 396] width 589 height 75
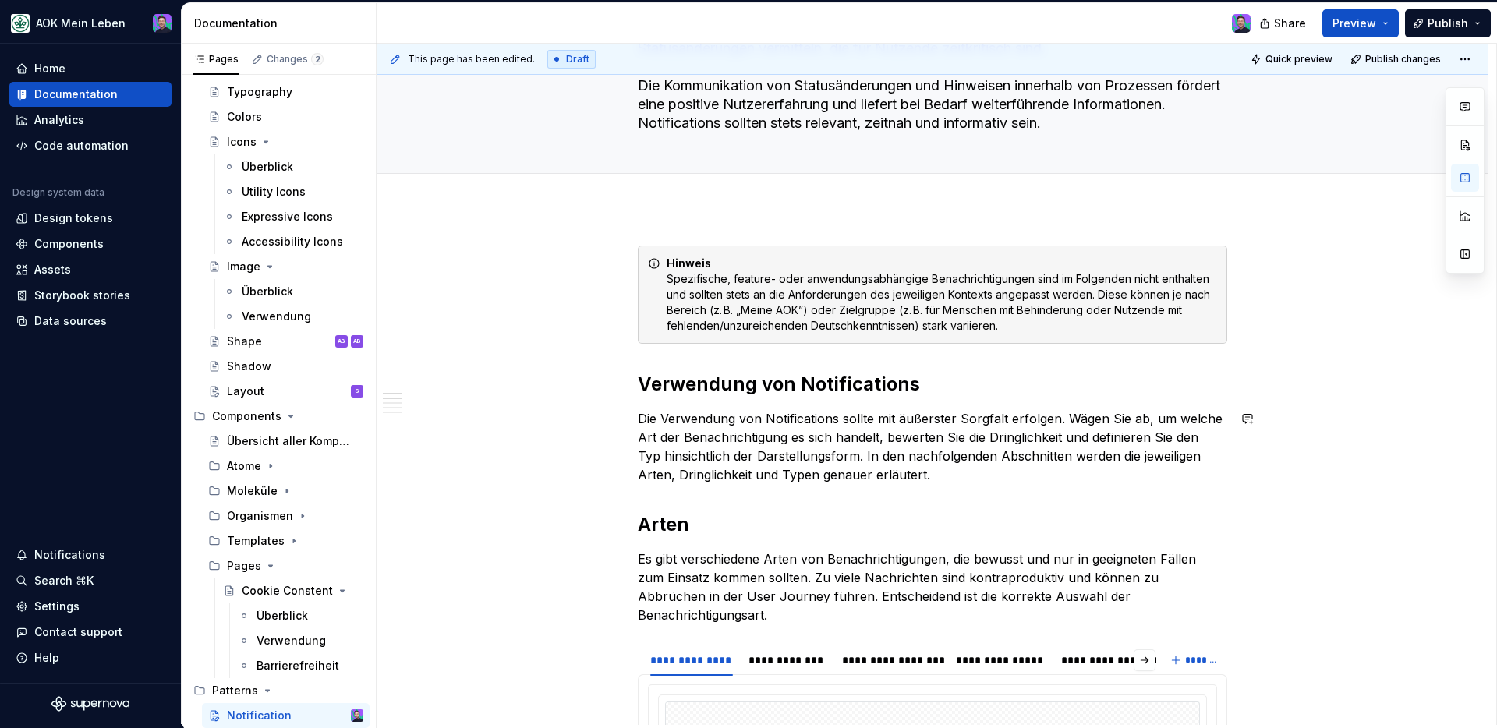
scroll to position [202, 0]
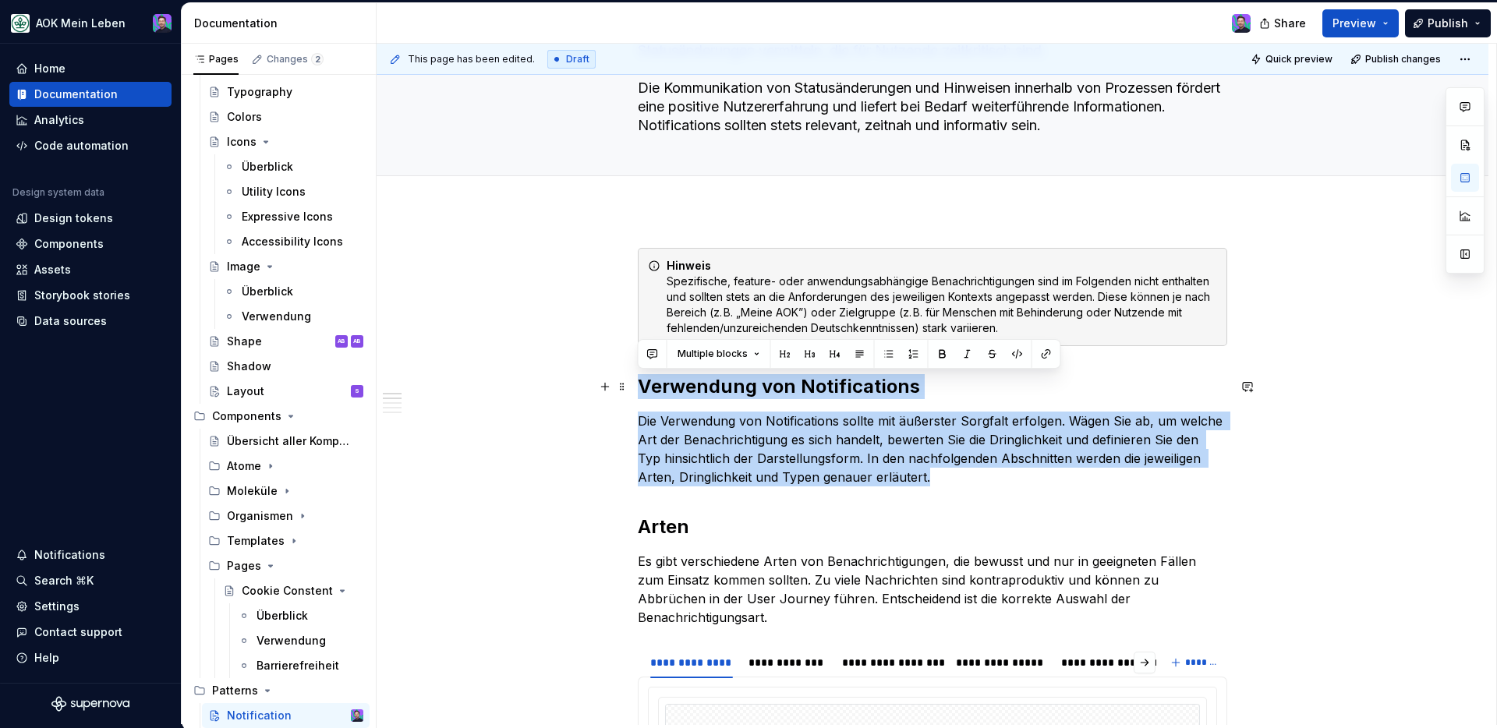
drag, startPoint x: 914, startPoint y: 483, endPoint x: 639, endPoint y: 388, distance: 290.9
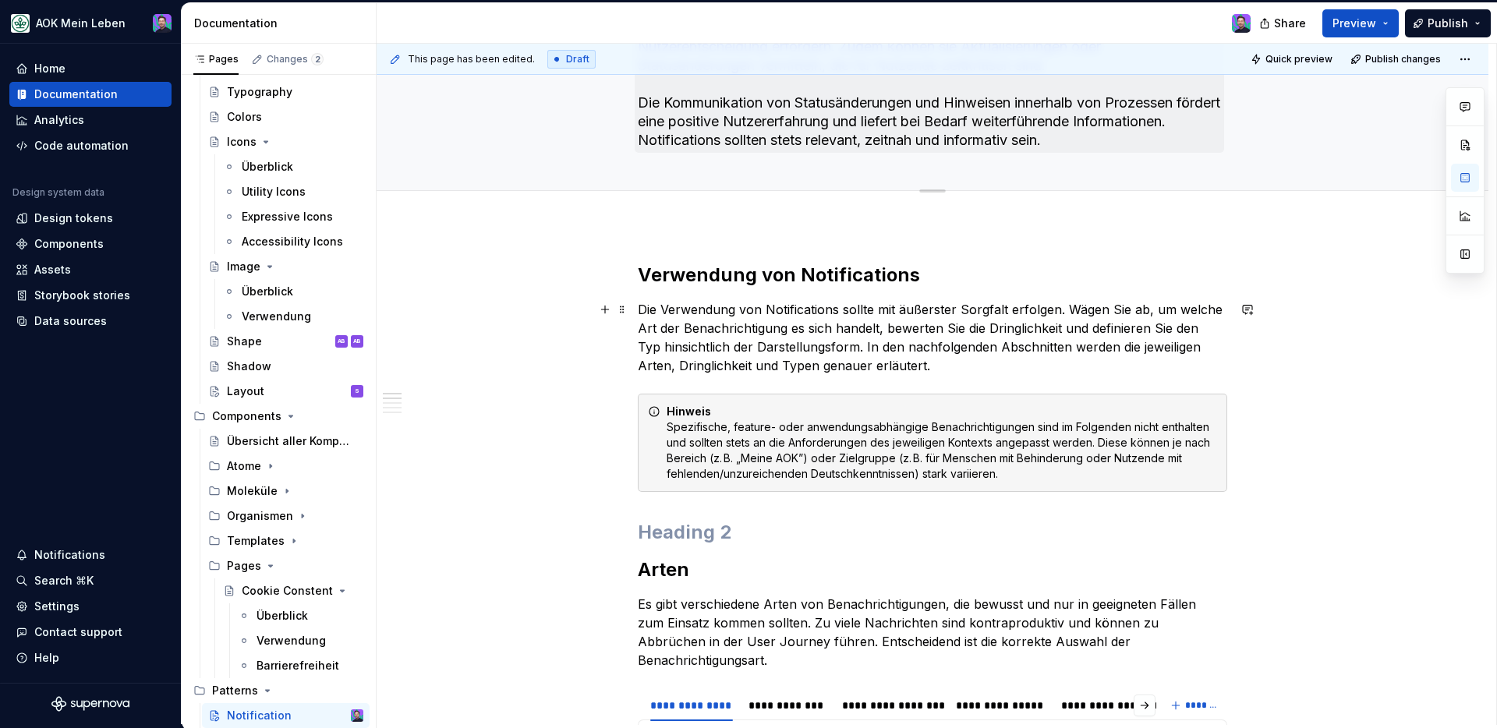
scroll to position [0, 0]
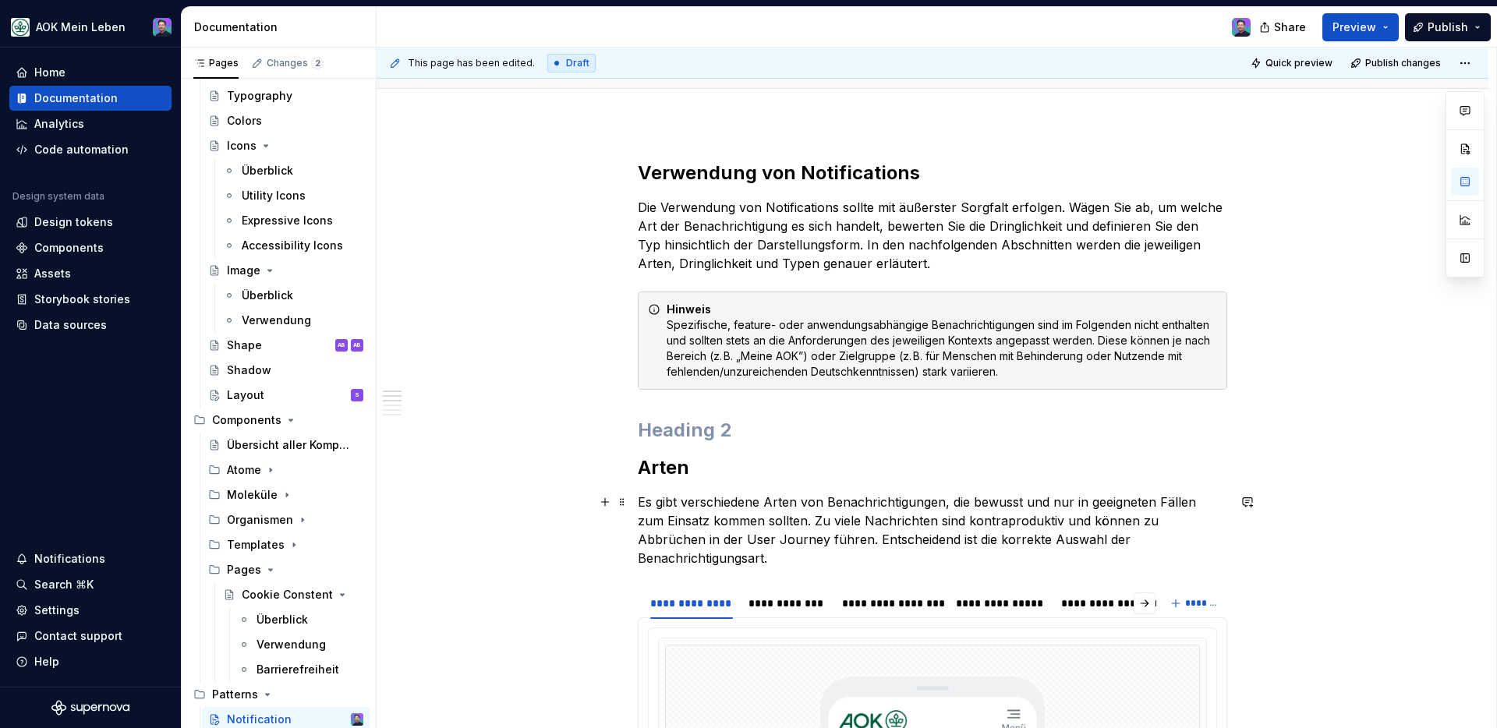
scroll to position [334, 0]
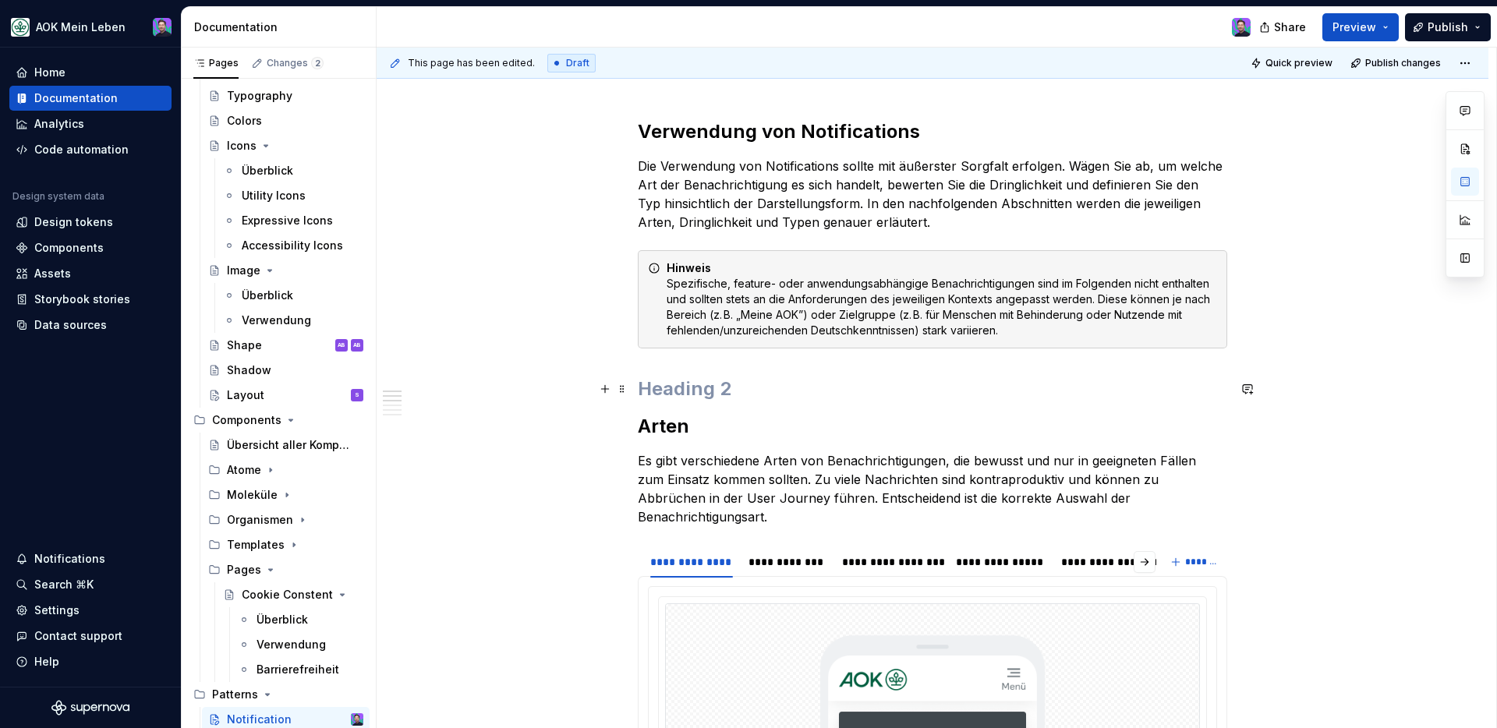
click at [722, 394] on h2 at bounding box center [932, 389] width 589 height 25
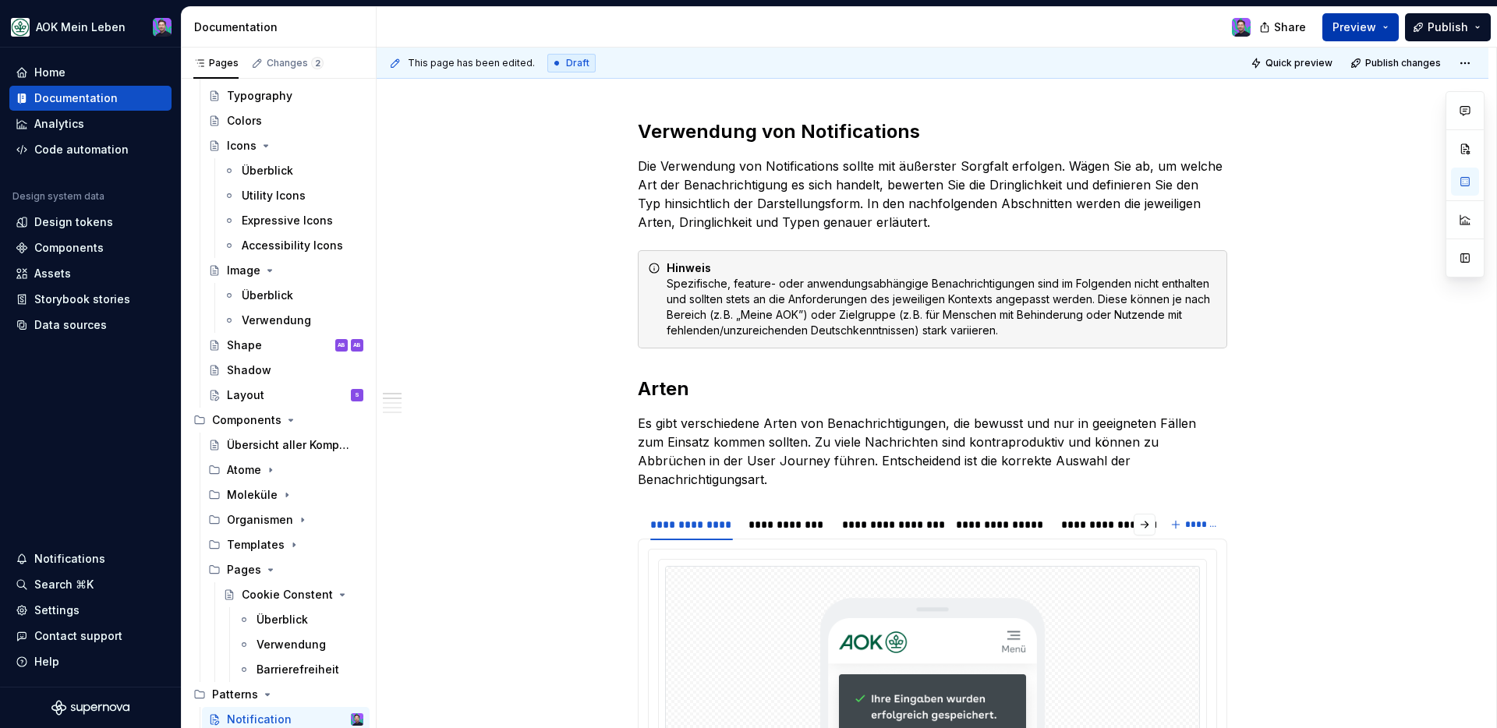
click at [1178, 27] on button "Preview" at bounding box center [1360, 27] width 76 height 28
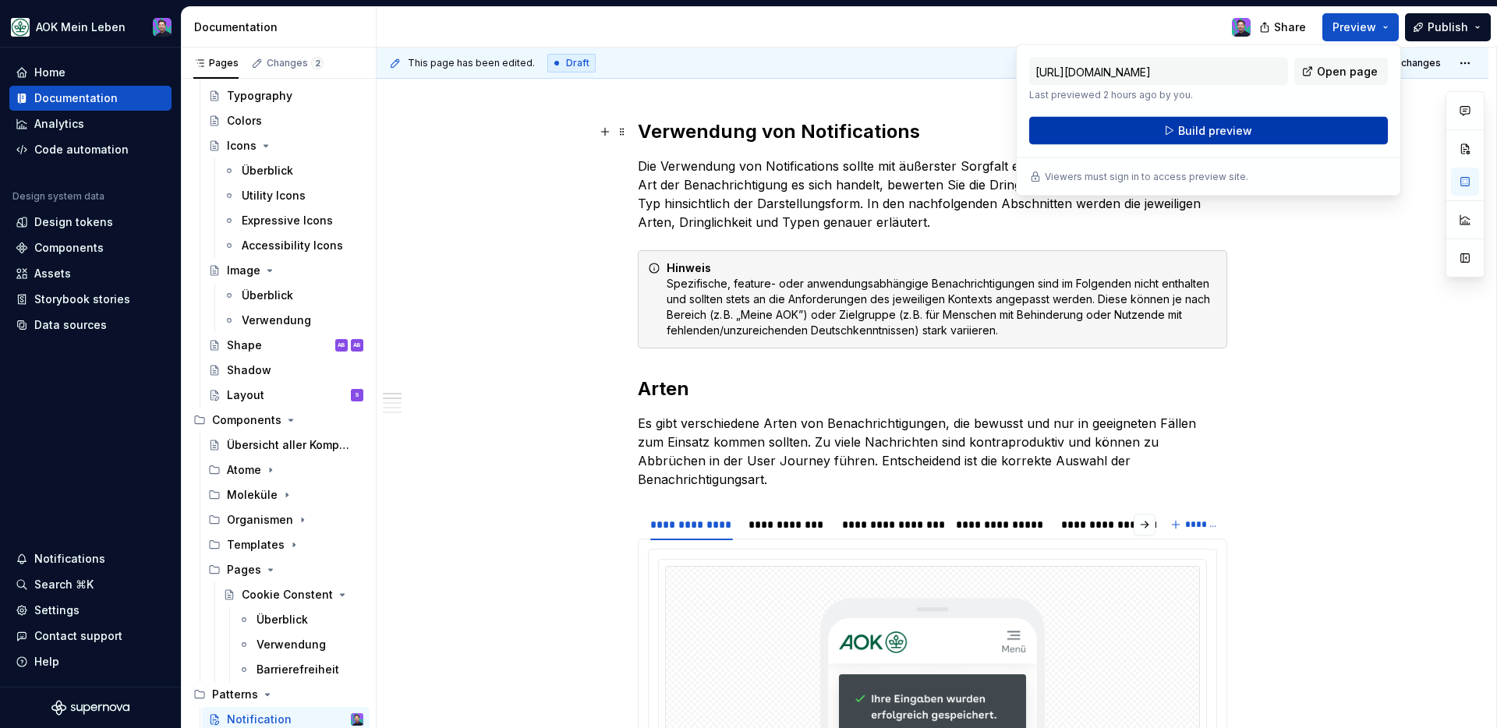
click at [1178, 127] on button "Build preview" at bounding box center [1208, 131] width 359 height 28
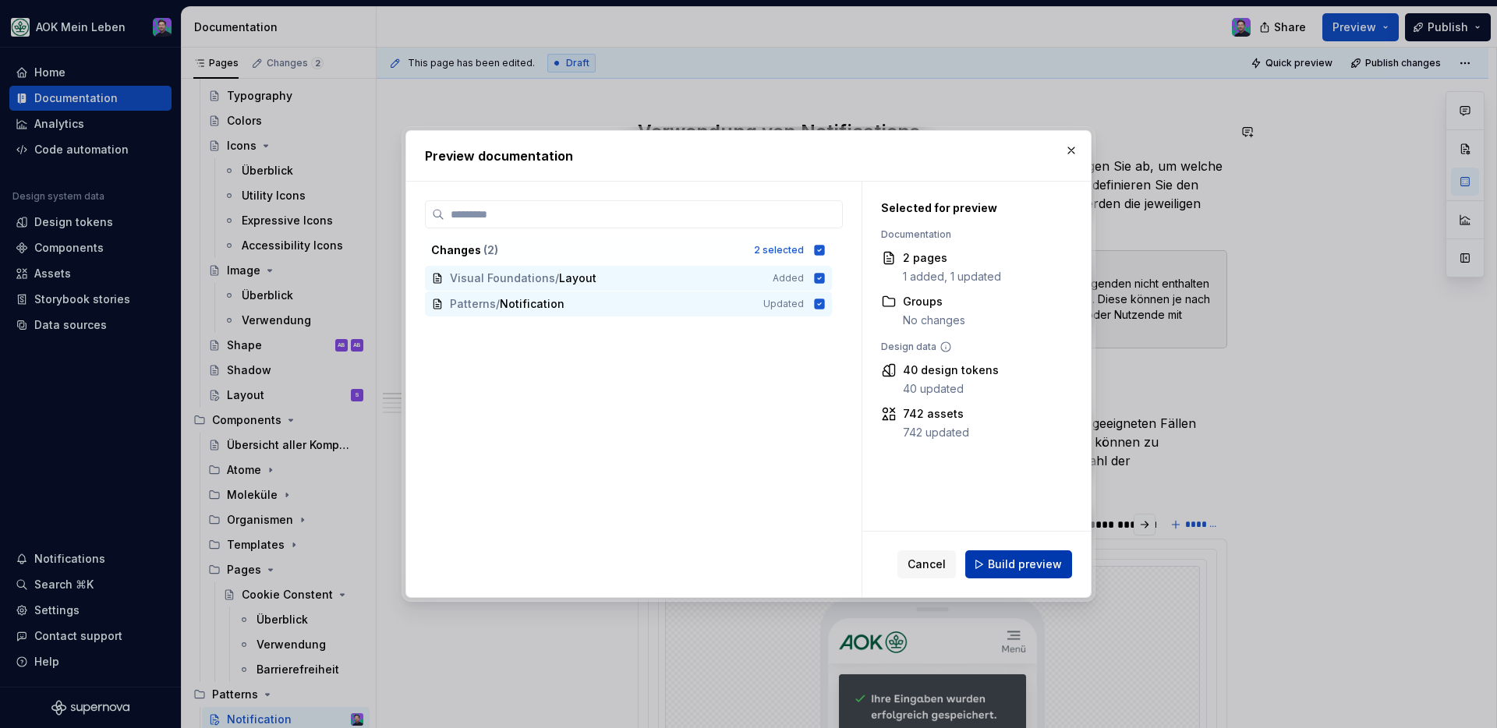
click at [1025, 561] on span "Build preview" at bounding box center [1025, 565] width 74 height 16
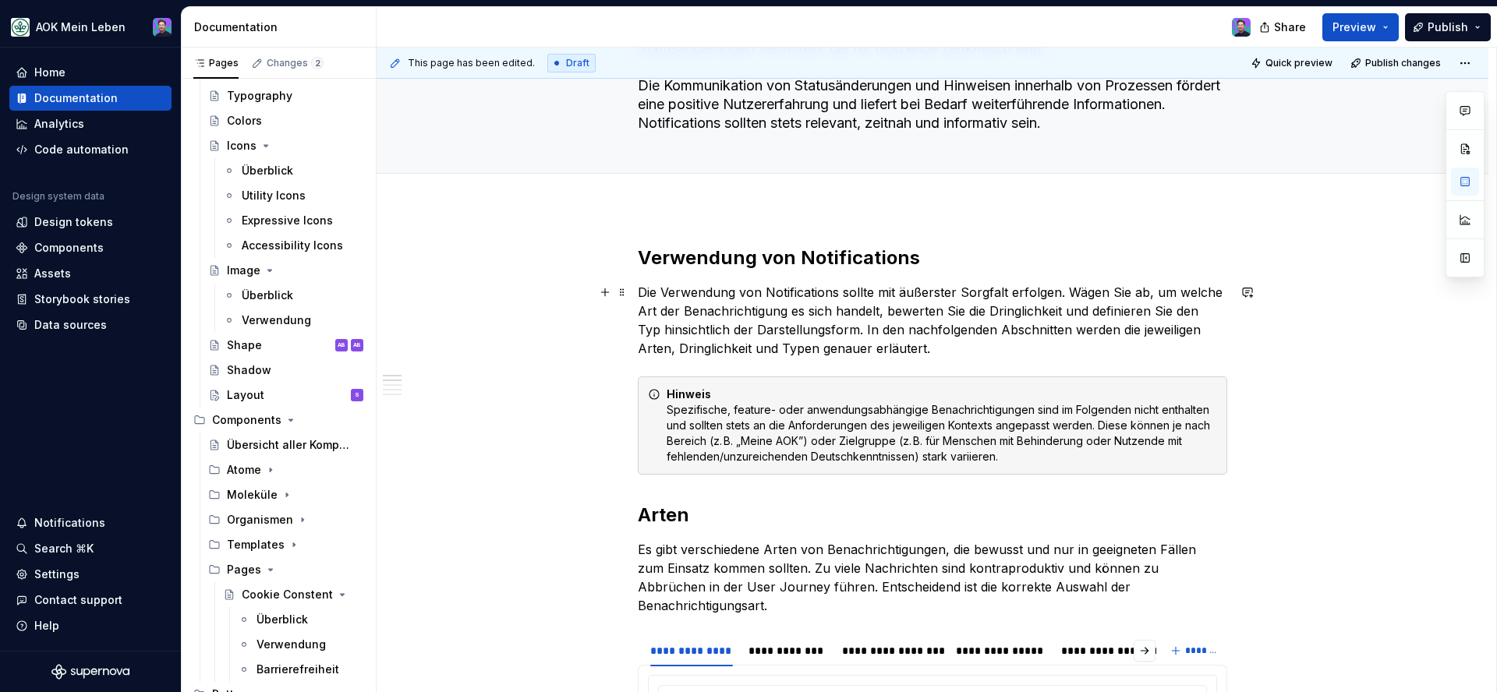
scroll to position [0, 0]
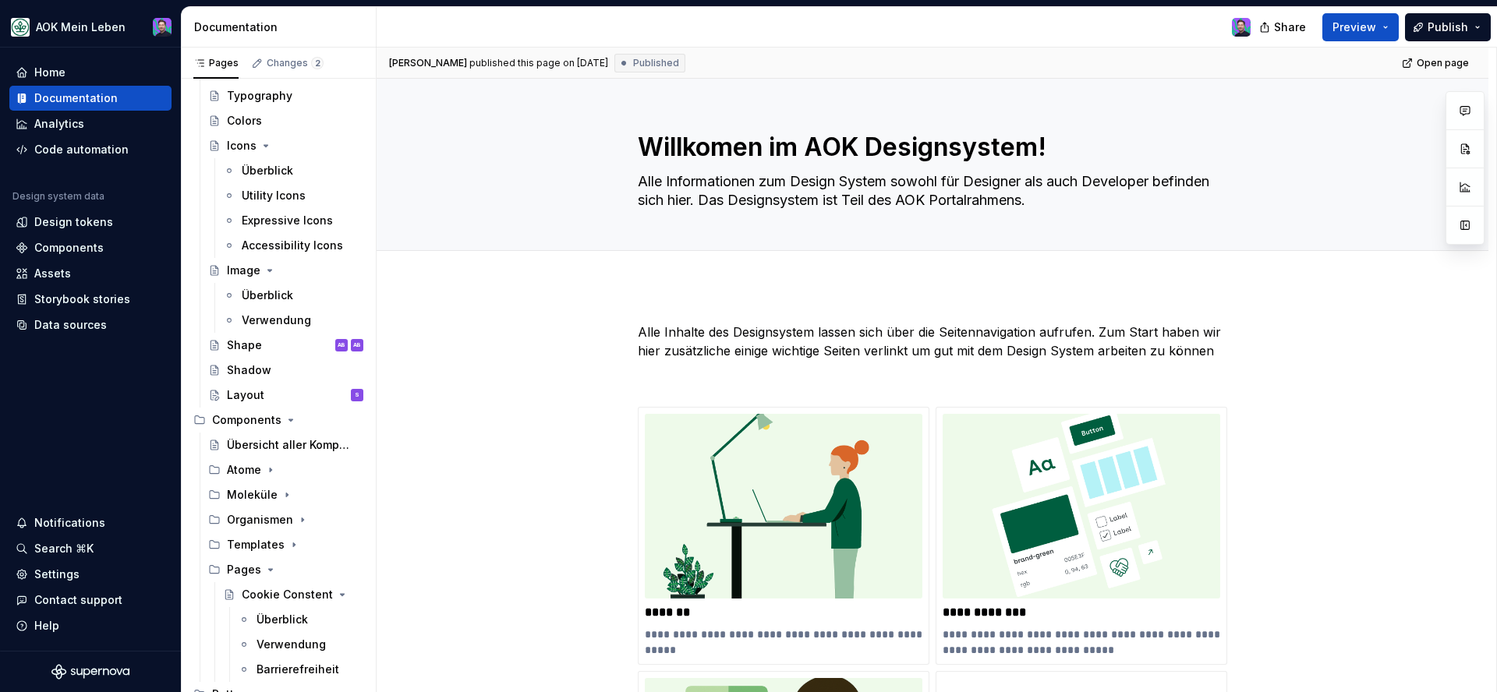
type textarea "*"
